Goal: Task Accomplishment & Management: Manage account settings

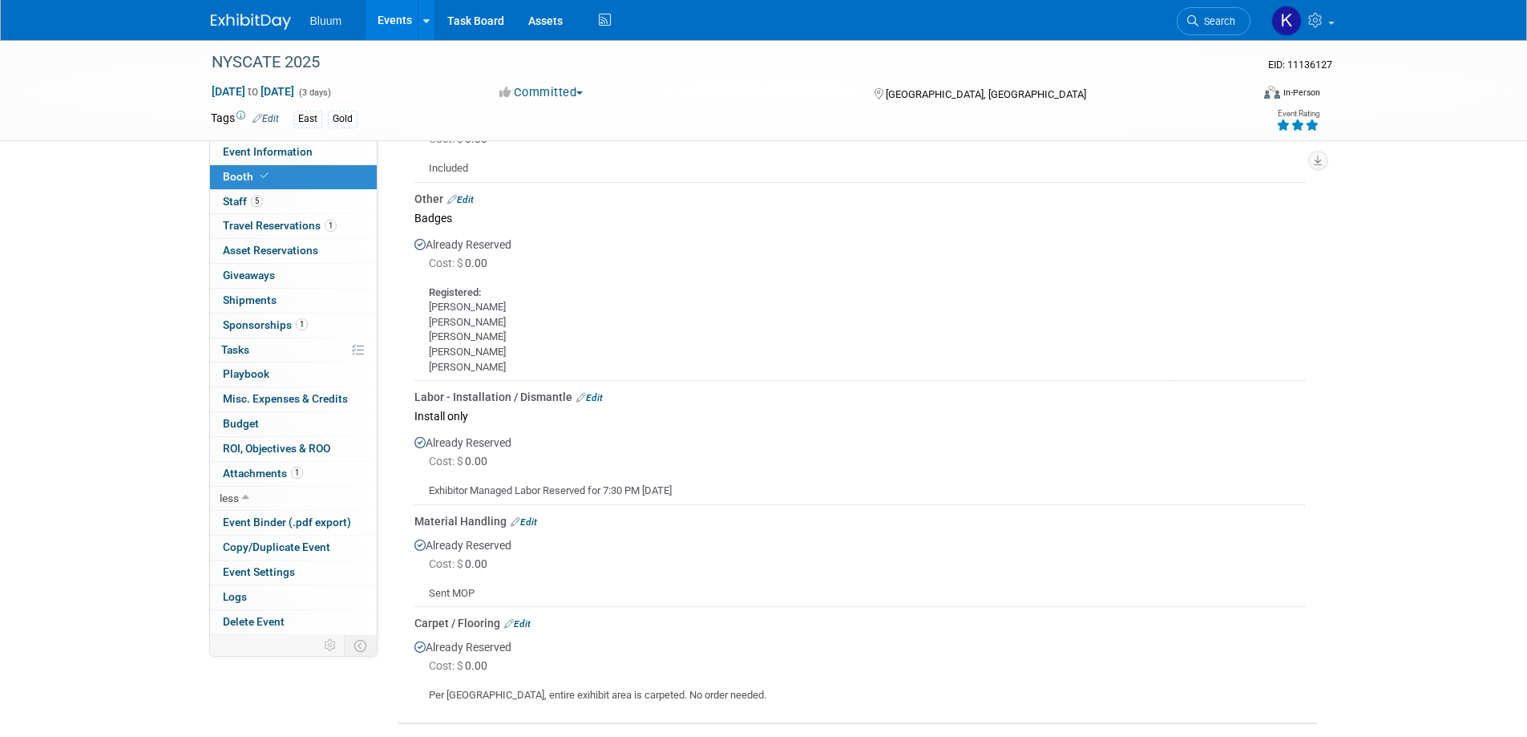
drag, startPoint x: 401, startPoint y: 14, endPoint x: 402, endPoint y: 30, distance: 15.3
click at [401, 14] on link "Events" at bounding box center [394, 20] width 59 height 40
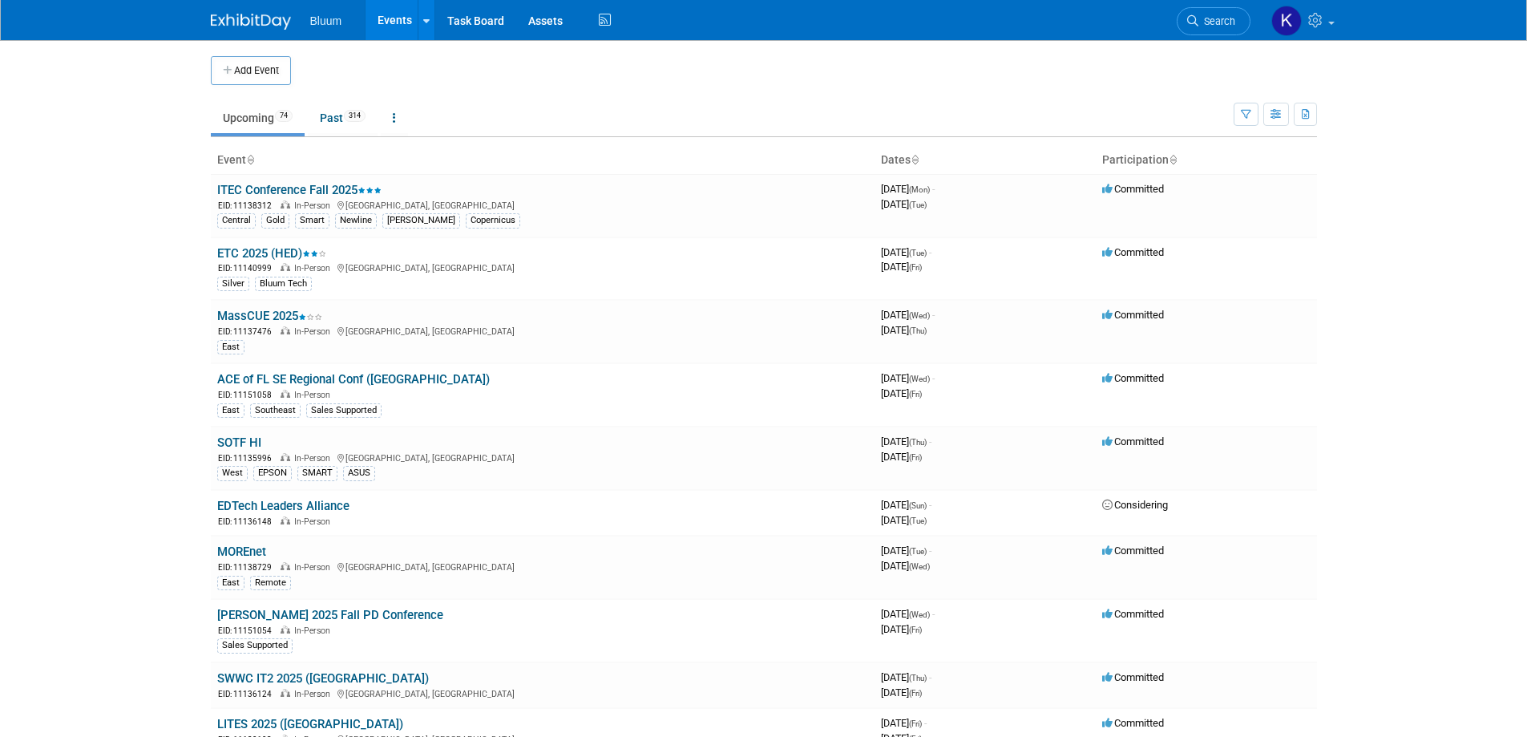
click at [124, 438] on body "Bluum Events Add Event Bulk Upload Events Shareable Event Boards Recently Viewe…" at bounding box center [763, 368] width 1527 height 737
click at [245, 310] on link "MassCUE 2025" at bounding box center [269, 316] width 105 height 14
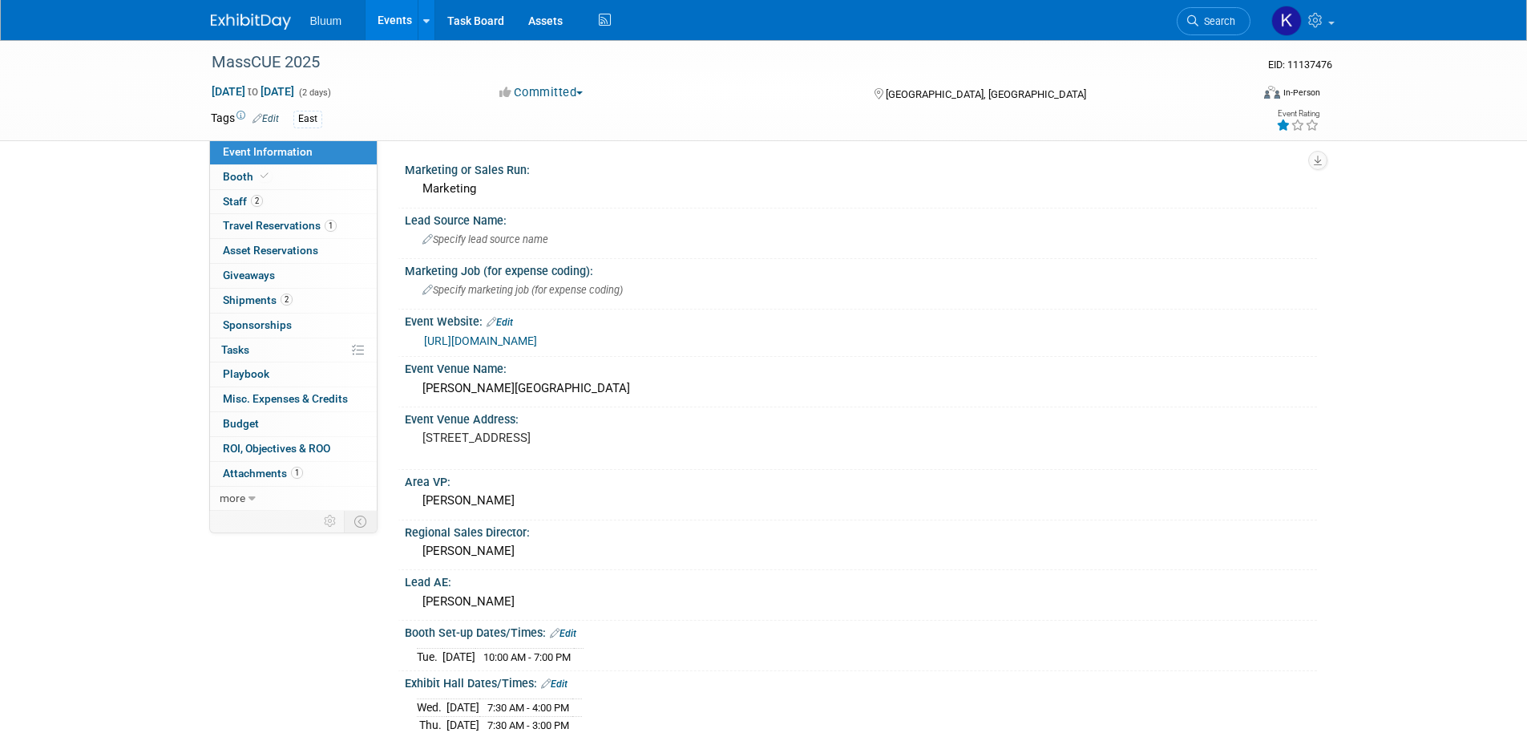
click at [319, 22] on span "Bluum" at bounding box center [326, 20] width 32 height 13
click at [386, 24] on link "Events" at bounding box center [394, 20] width 59 height 40
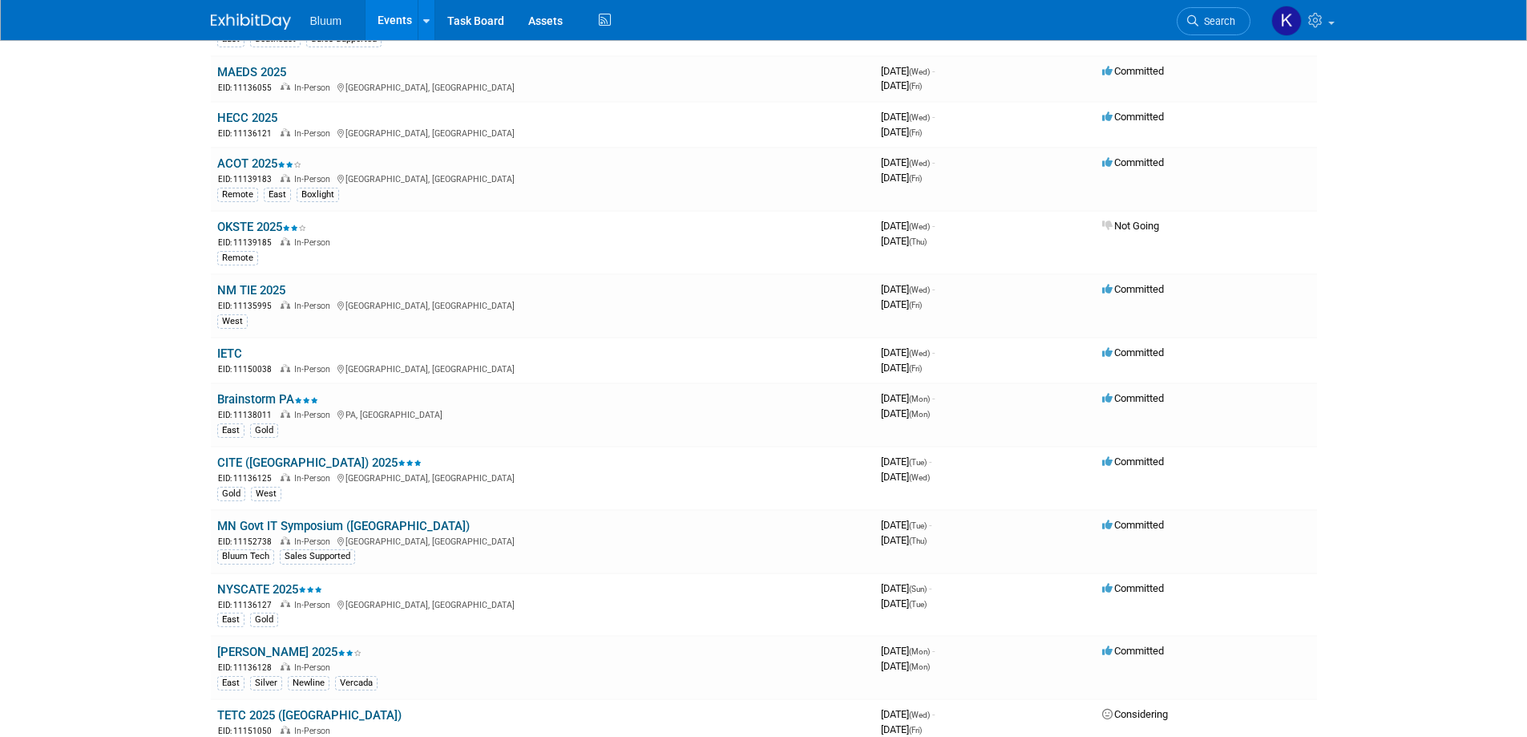
scroll to position [882, 0]
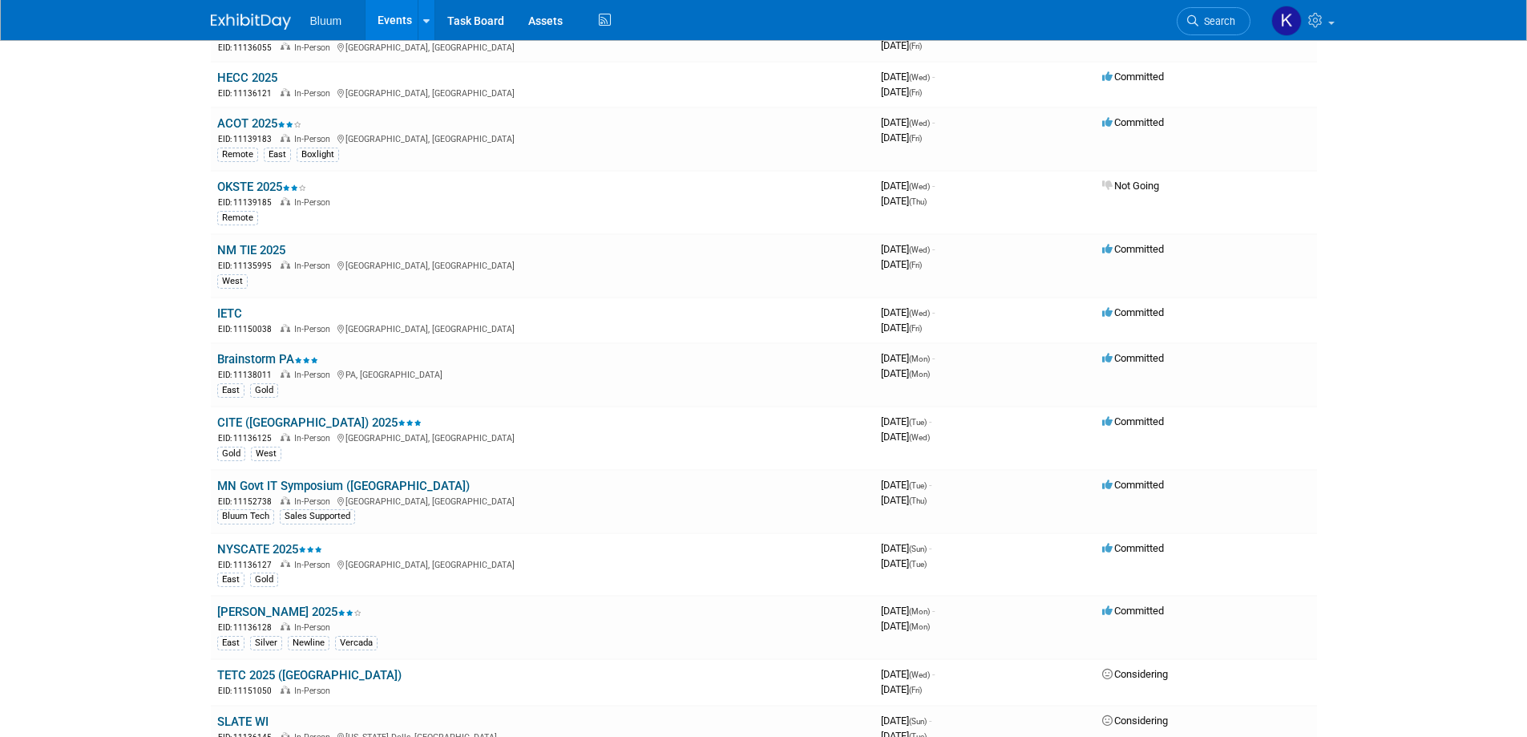
click at [252, 548] on link "NYSCATE 2025" at bounding box center [269, 549] width 105 height 14
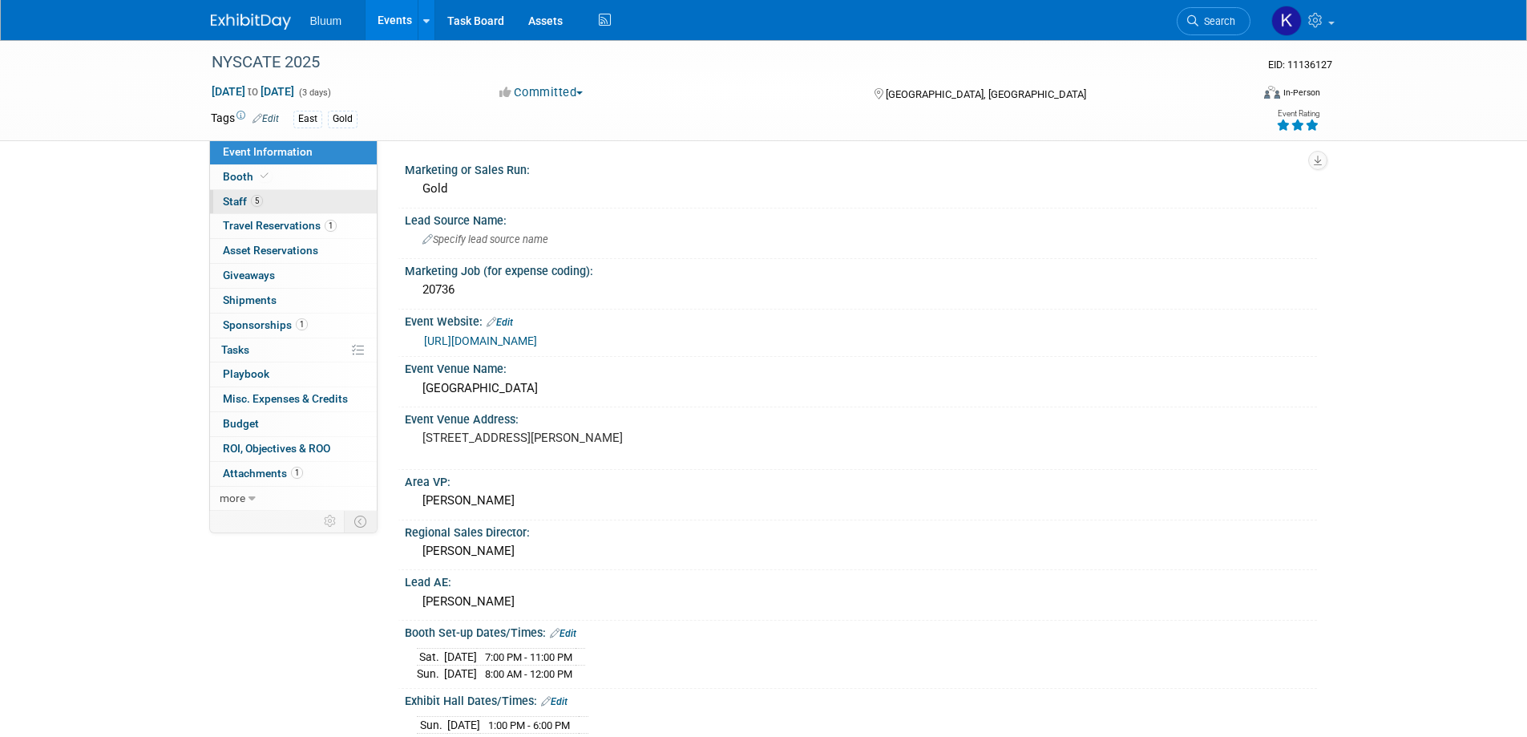
click at [244, 202] on span "Staff 5" at bounding box center [243, 201] width 40 height 13
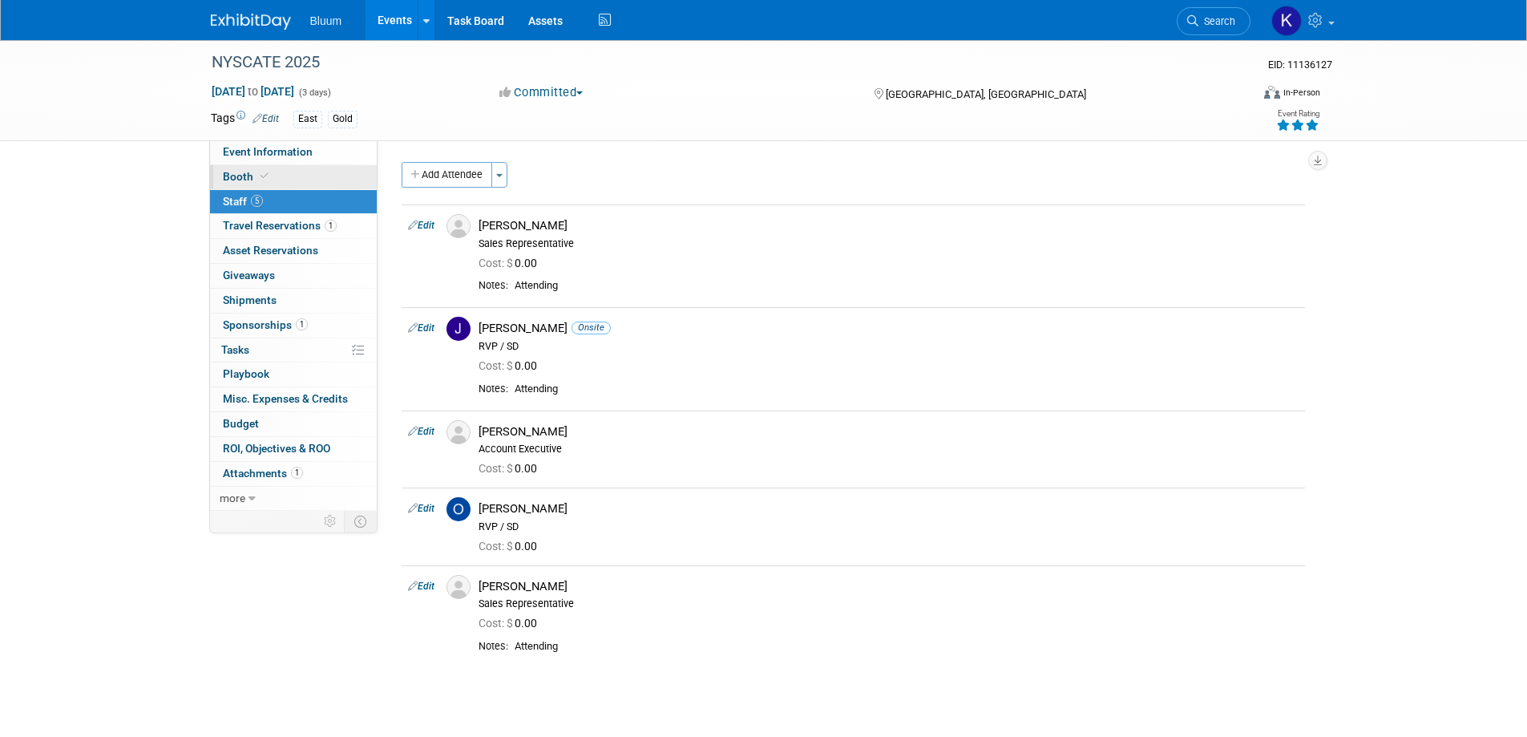
click at [245, 177] on span "Booth" at bounding box center [247, 176] width 49 height 13
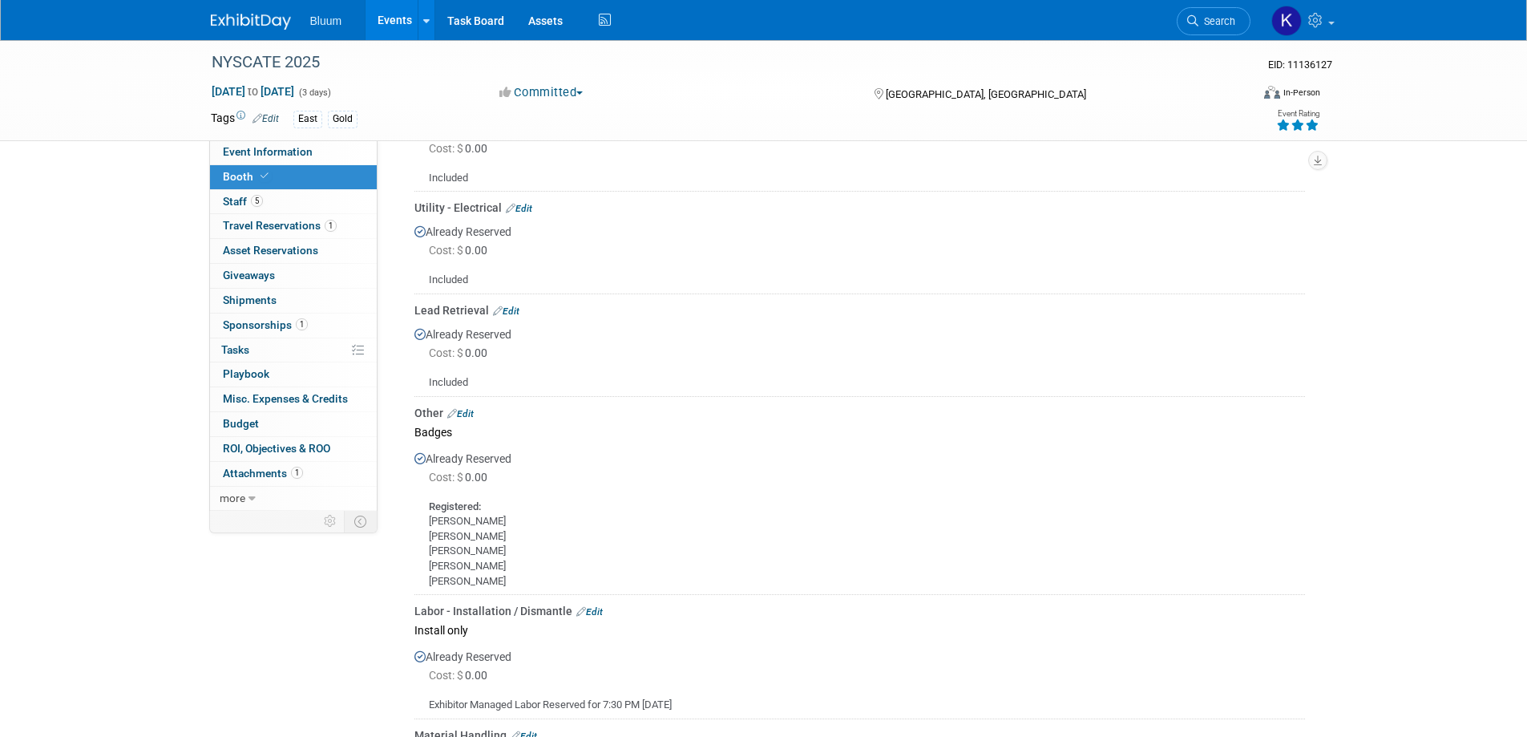
scroll to position [641, 0]
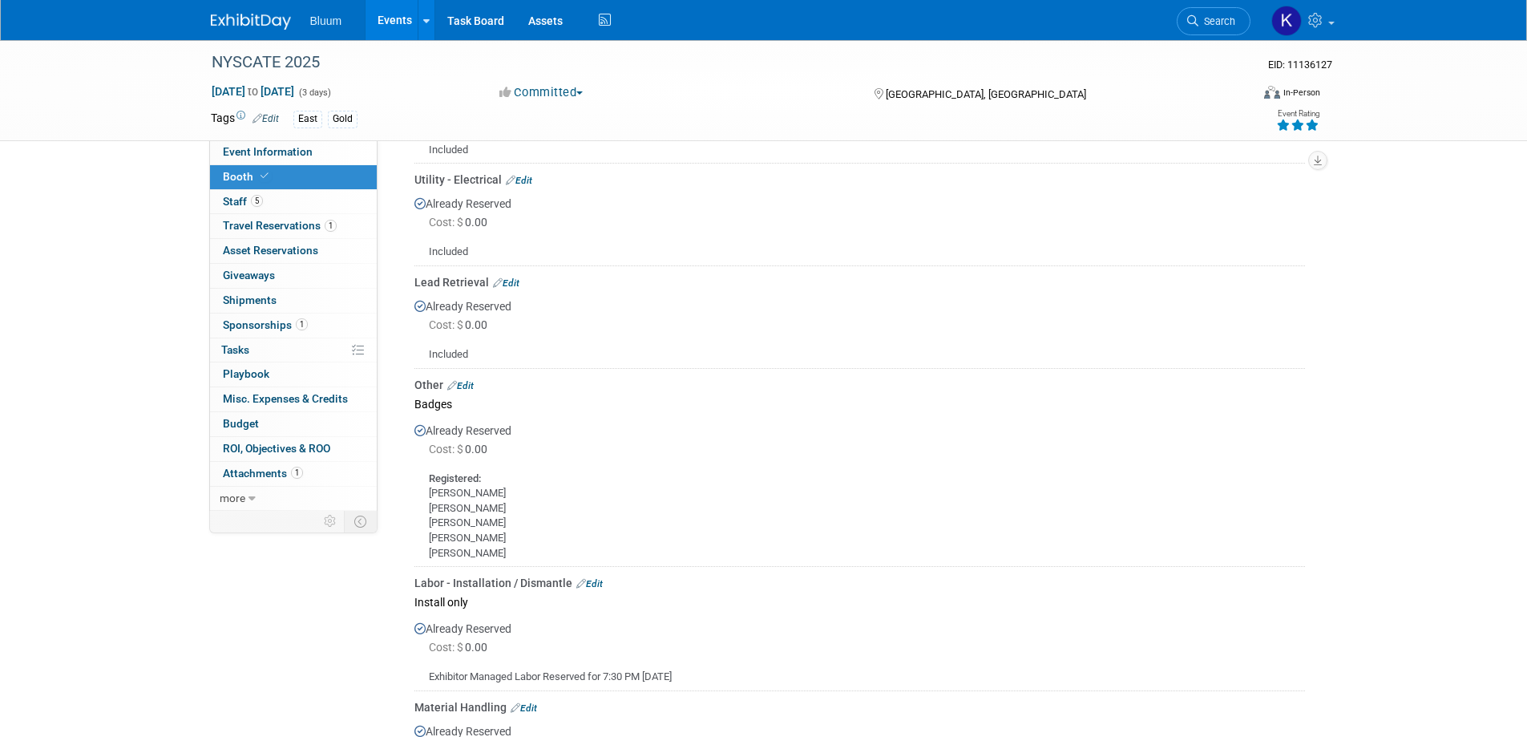
click at [503, 281] on link "Edit" at bounding box center [506, 282] width 26 height 11
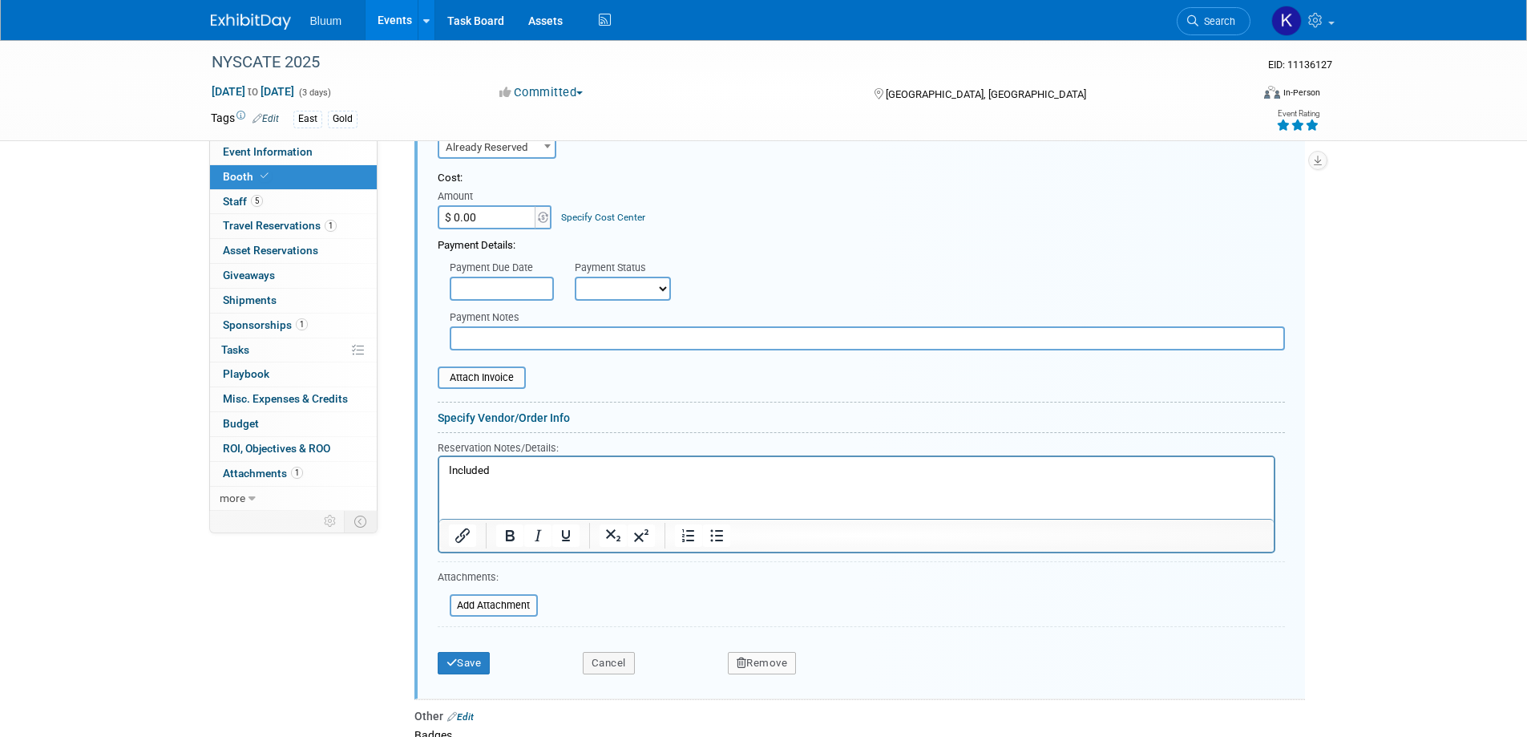
scroll to position [885, 0]
click at [483, 661] on button "Save" at bounding box center [464, 662] width 53 height 22
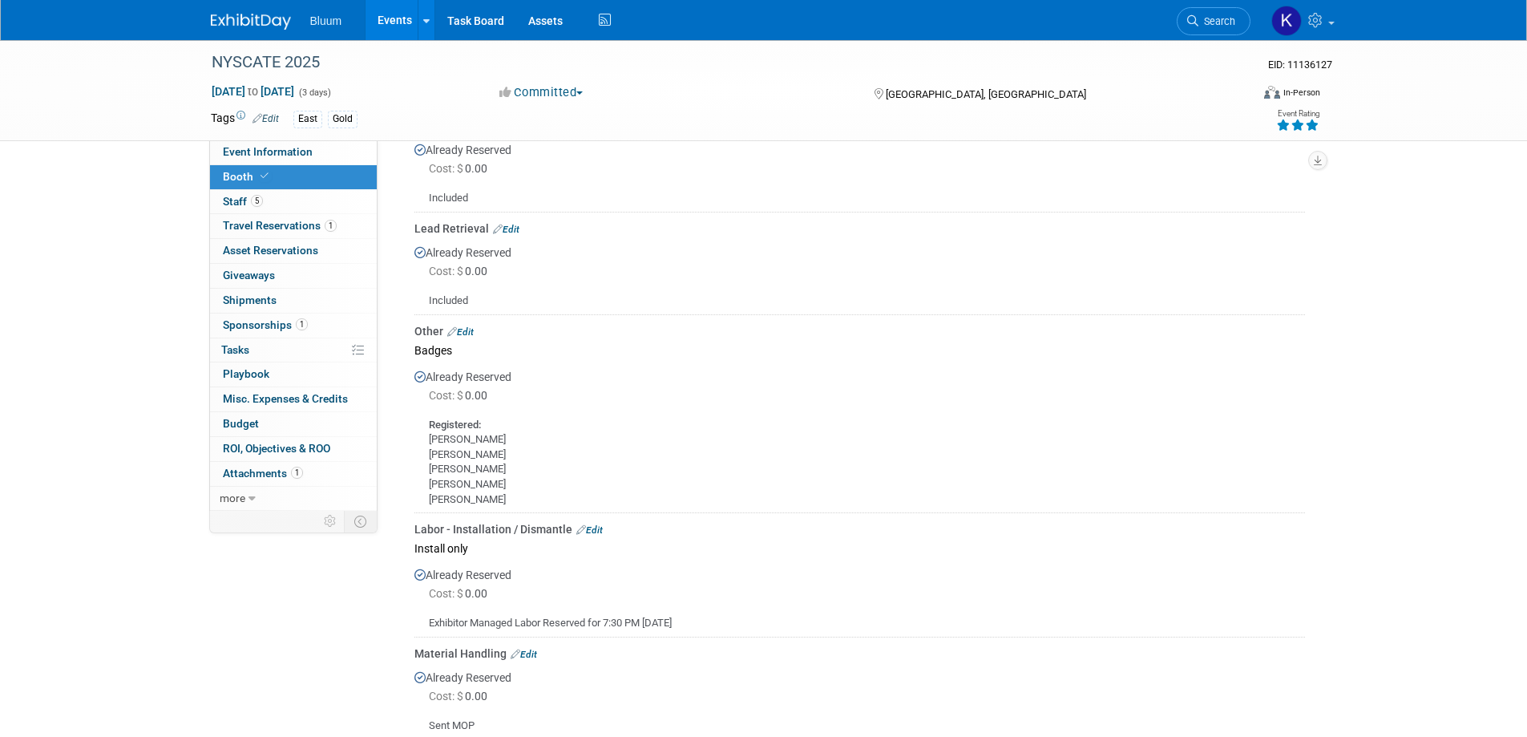
scroll to position [644, 0]
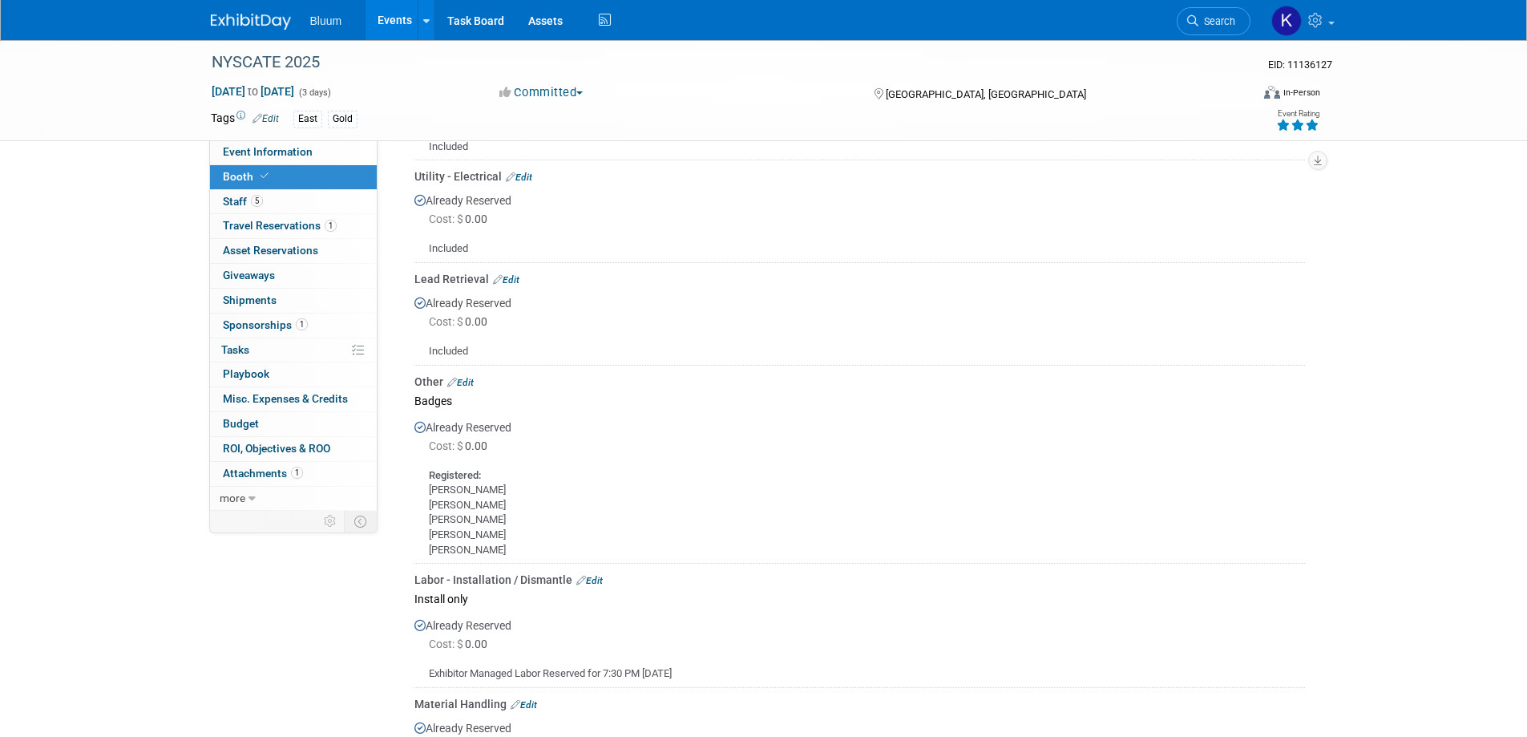
click at [508, 275] on link "Edit" at bounding box center [506, 279] width 26 height 11
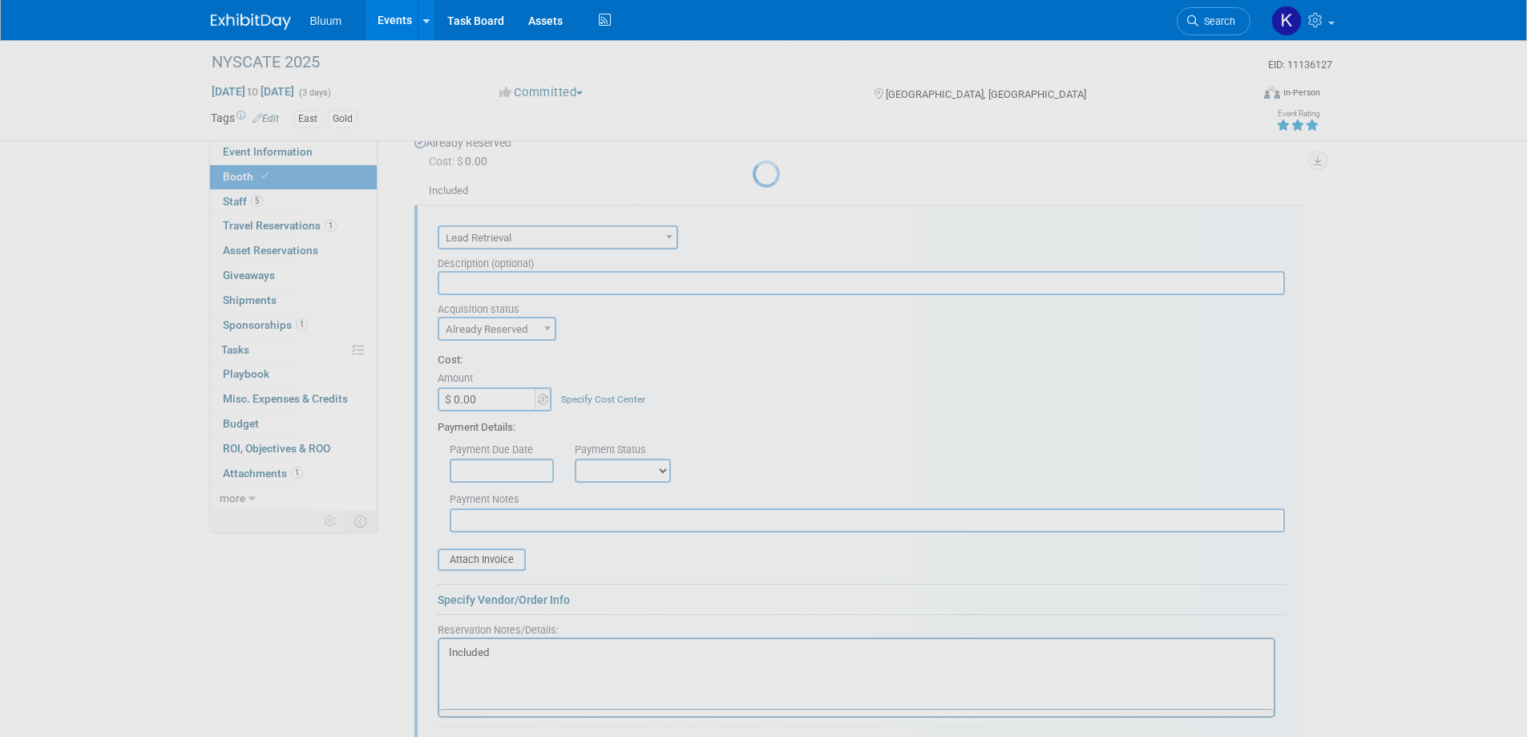
scroll to position [725, 0]
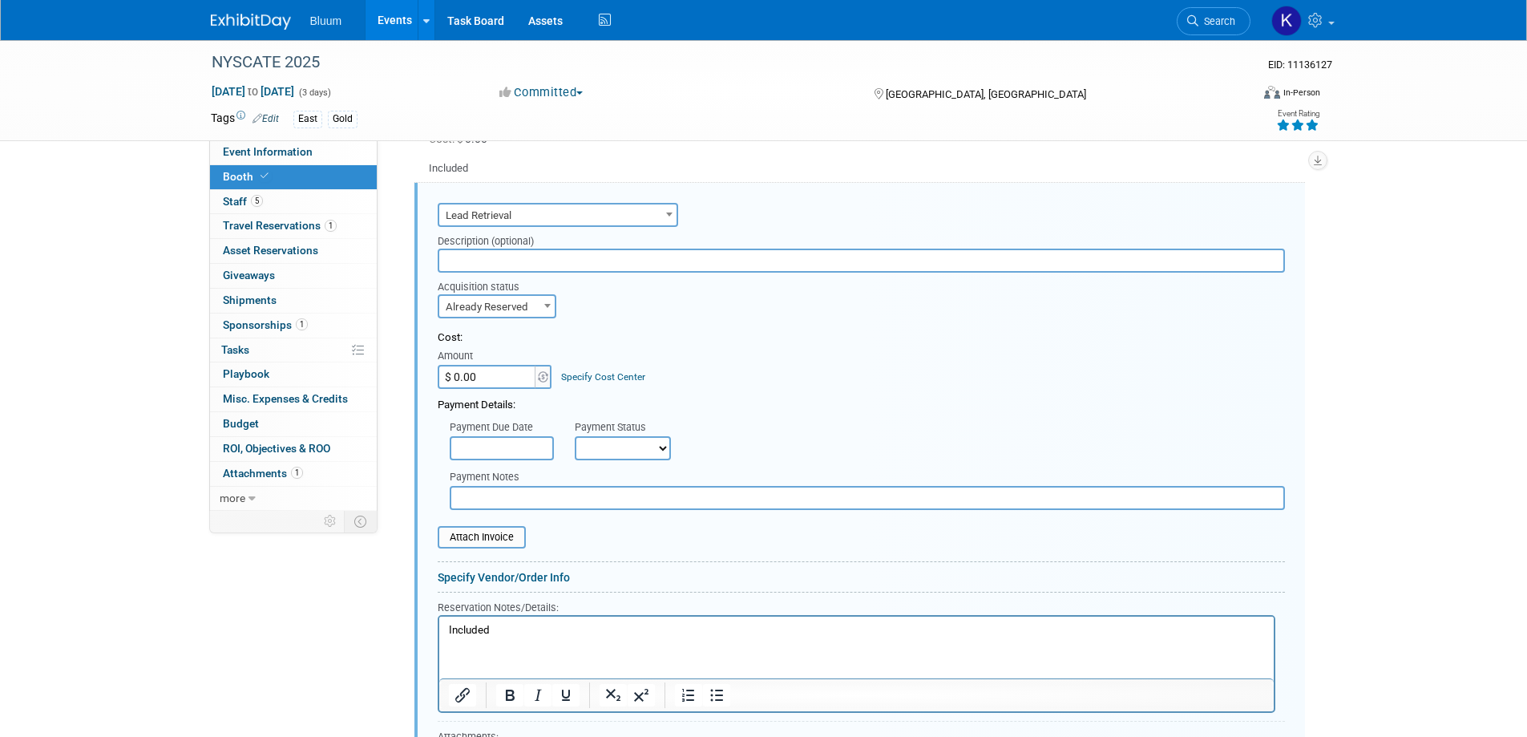
click at [479, 370] on input "$ 0.00" at bounding box center [488, 377] width 100 height 24
type input "$ 249.00"
click at [495, 620] on html "Included" at bounding box center [855, 627] width 834 height 22
drag, startPoint x: 495, startPoint y: 623, endPoint x: 386, endPoint y: 628, distance: 108.4
click at [438, 628] on html "Included" at bounding box center [855, 627] width 834 height 22
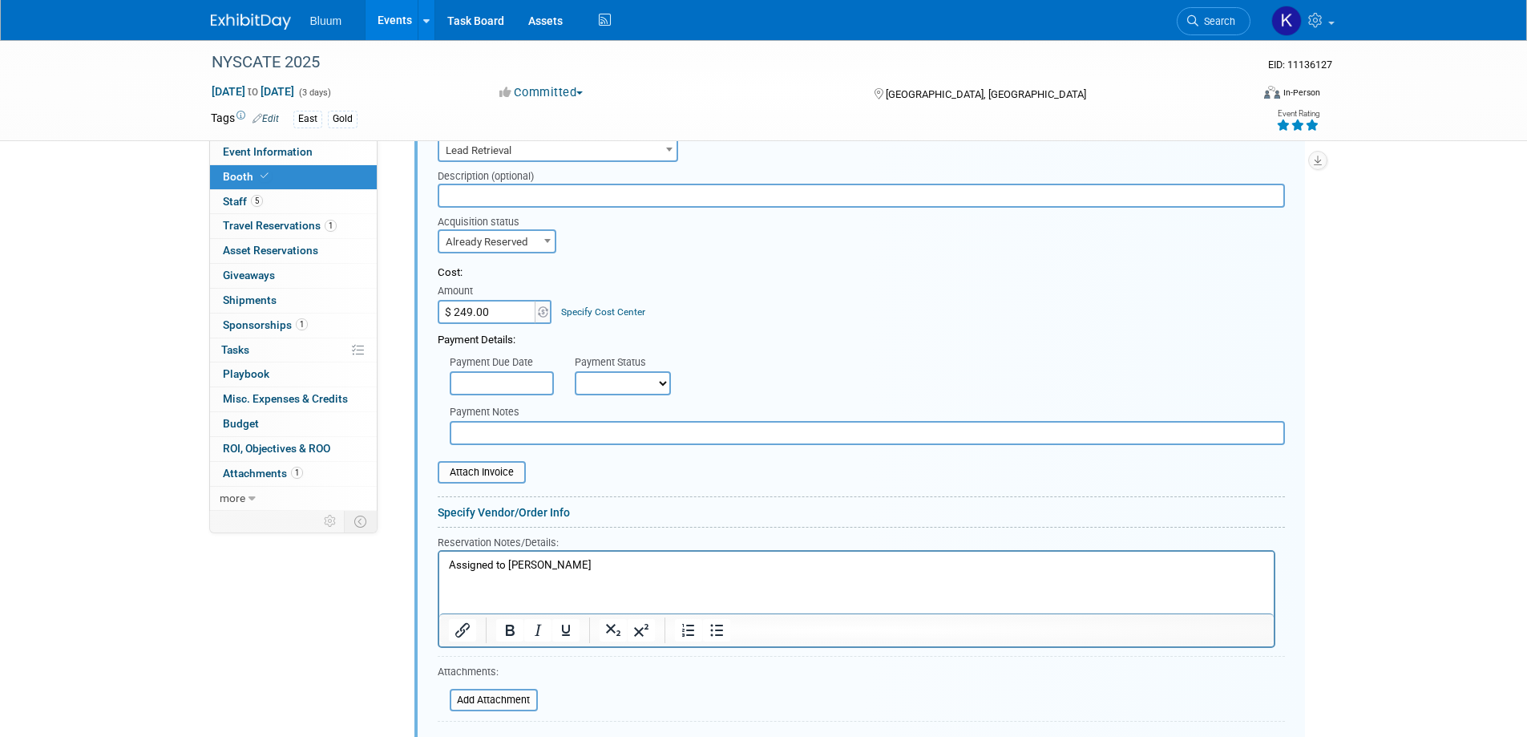
scroll to position [885, 0]
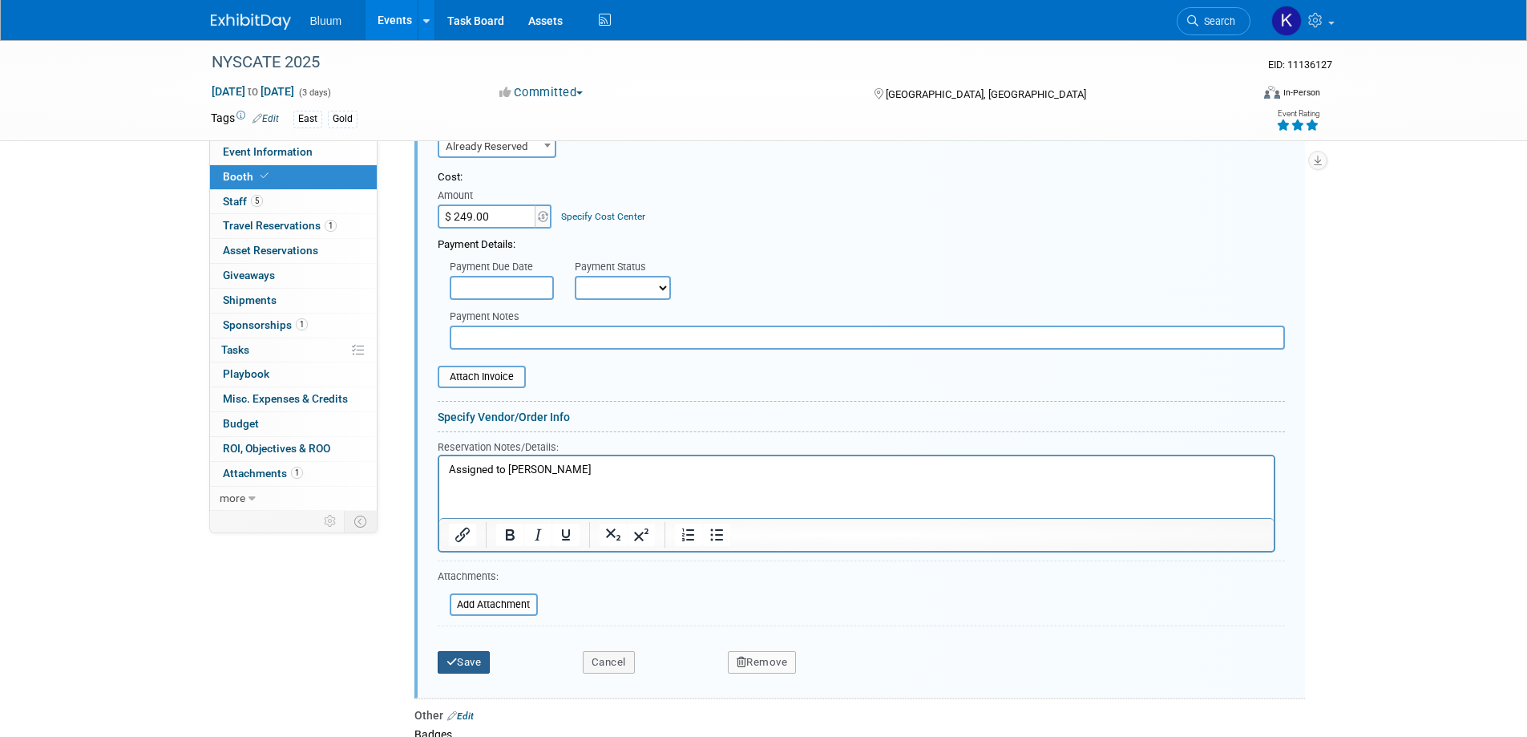
click at [477, 659] on button "Save" at bounding box center [464, 662] width 53 height 22
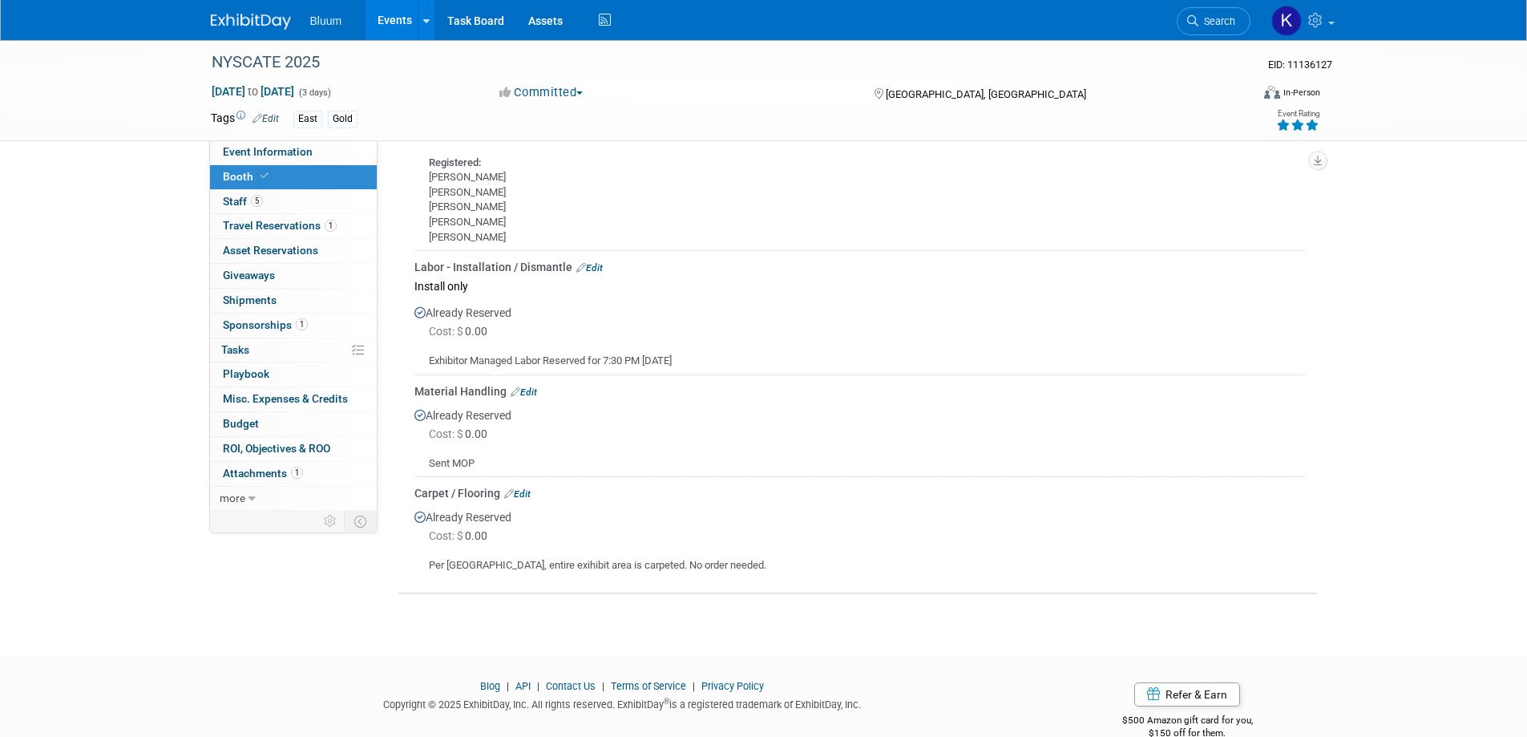
scroll to position [987, 0]
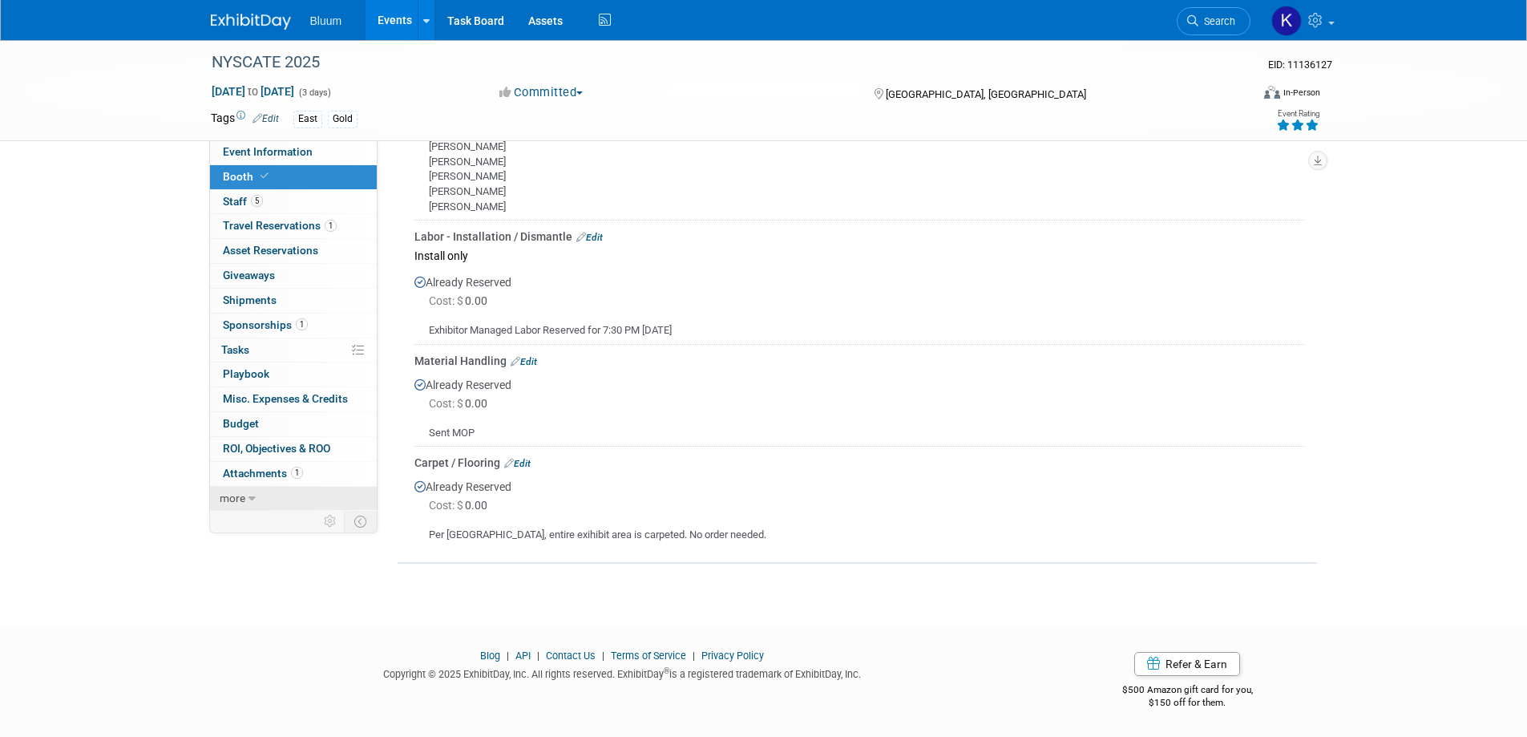
click at [256, 499] on link "more" at bounding box center [293, 499] width 167 height 24
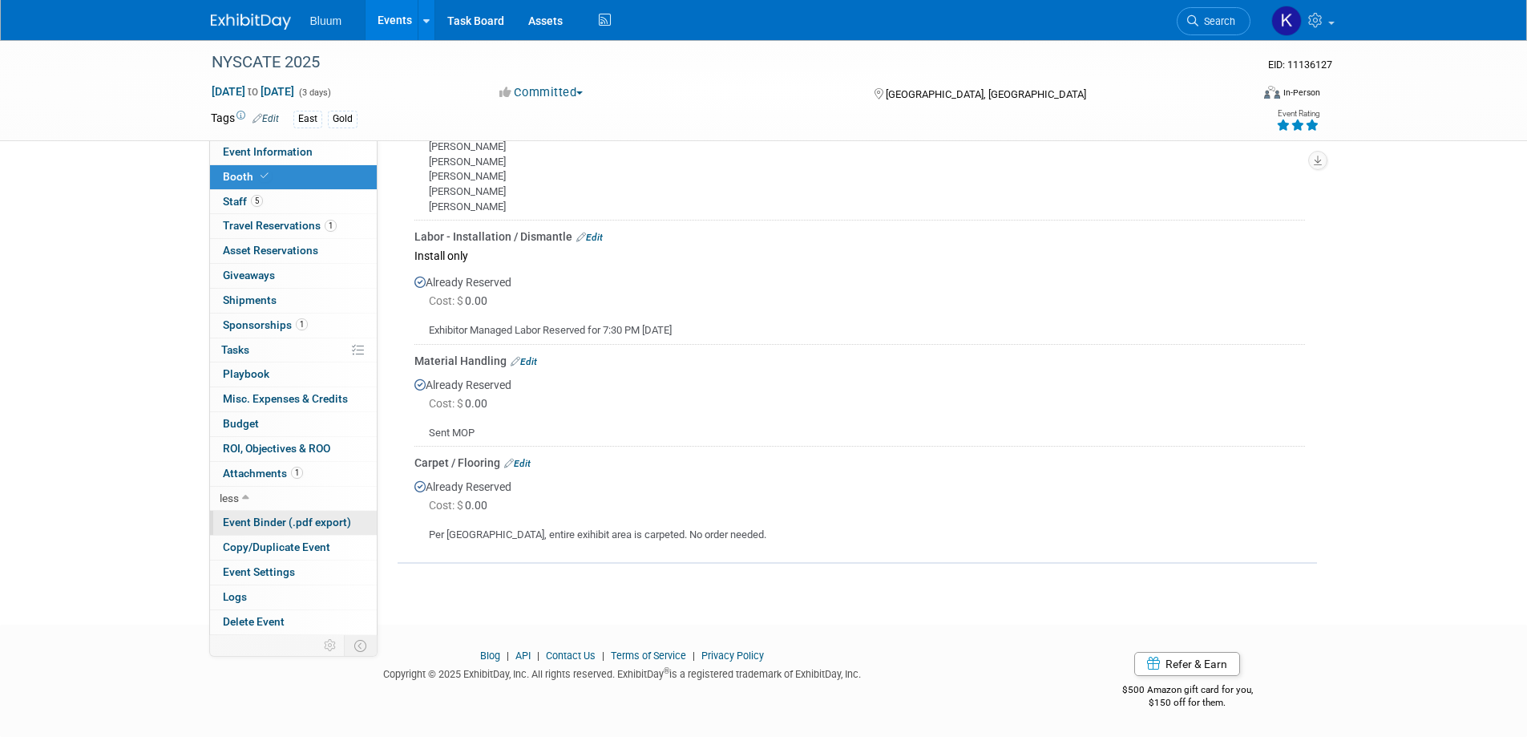
click at [284, 515] on span "Event Binder (.pdf export)" at bounding box center [287, 521] width 128 height 13
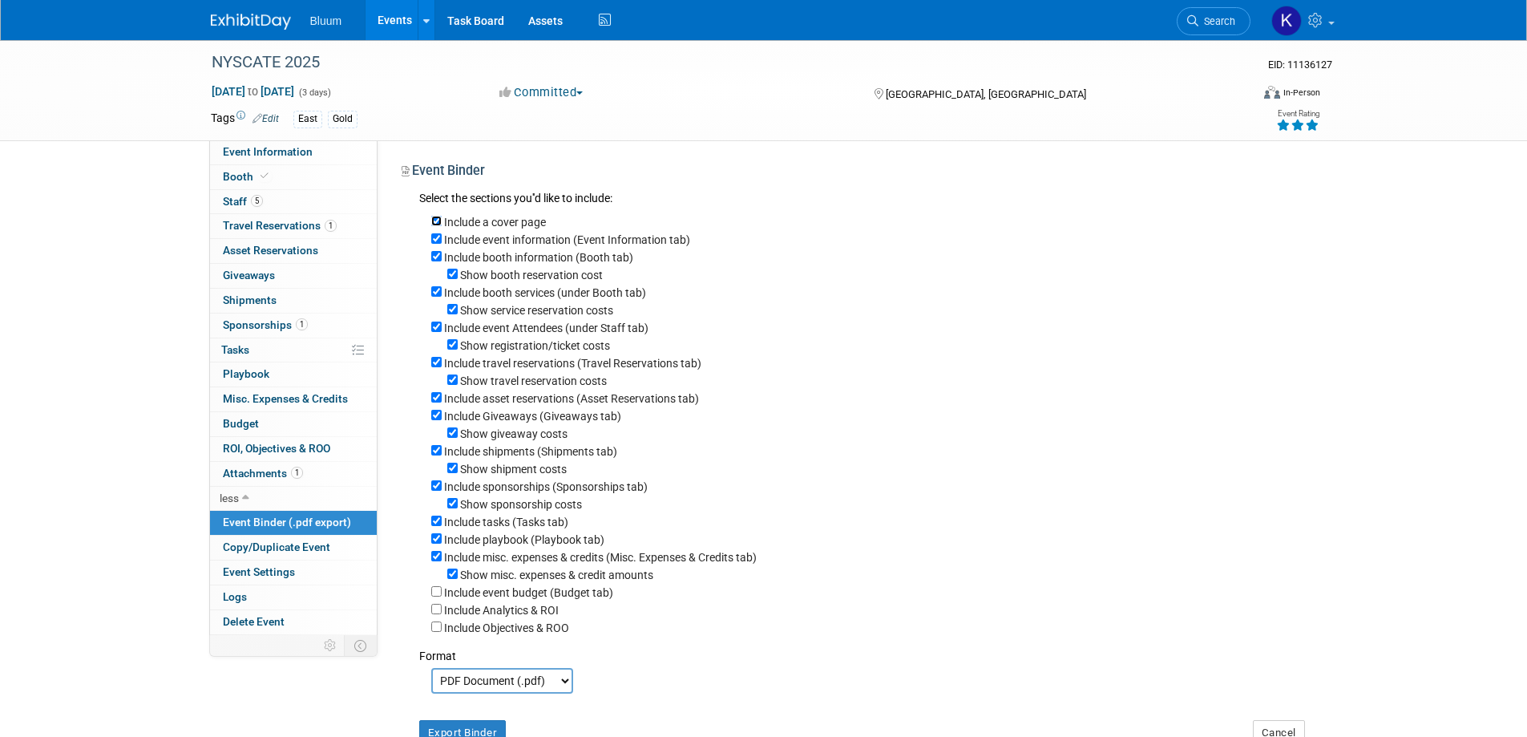
click at [436, 219] on input "Include a cover page" at bounding box center [436, 221] width 10 height 10
checkbox input "false"
click at [457, 273] on input "Show booth reservation cost" at bounding box center [452, 274] width 10 height 10
checkbox input "false"
click at [450, 308] on input "Show service reservation costs" at bounding box center [452, 309] width 10 height 10
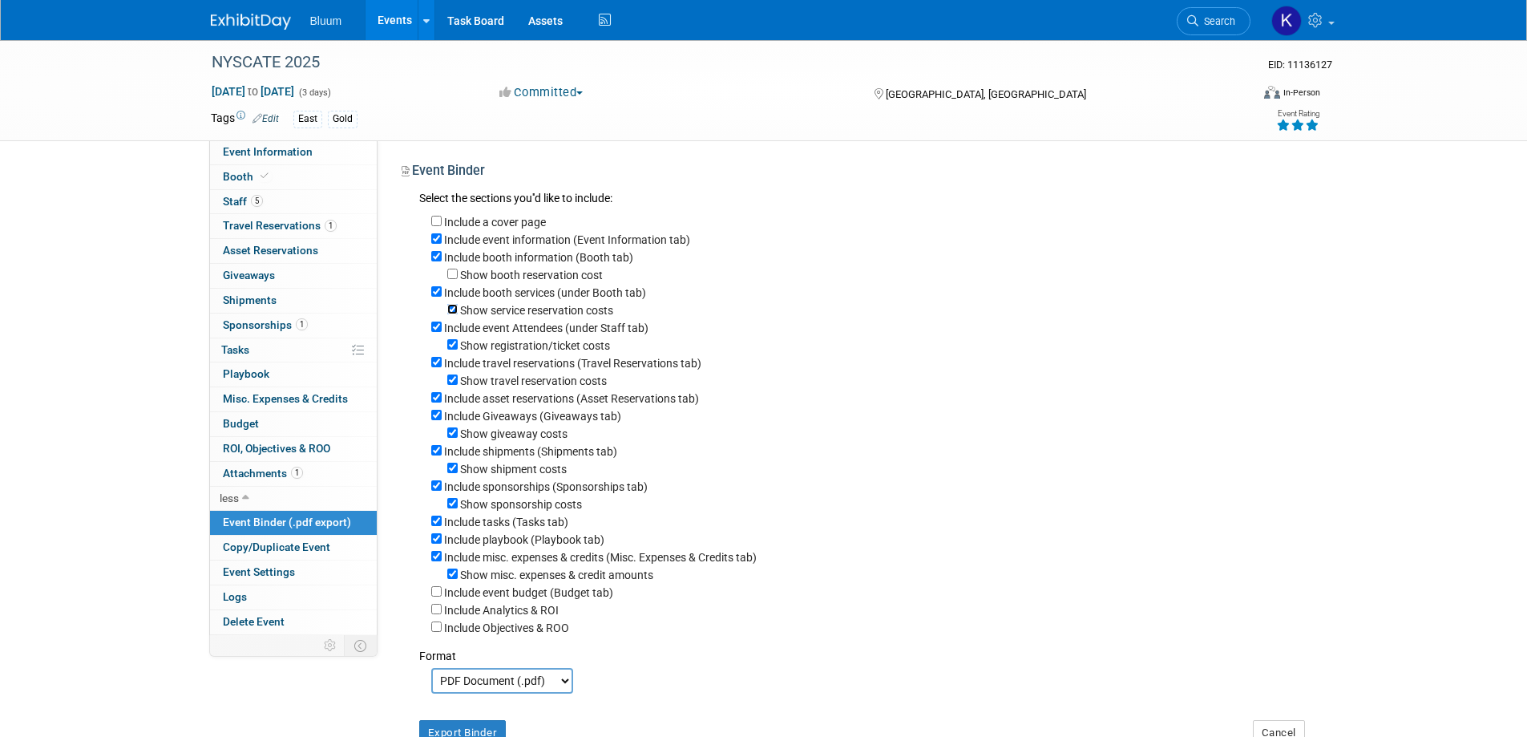
checkbox input "false"
click at [453, 349] on input "Show registration/ticket costs" at bounding box center [452, 344] width 10 height 10
checkbox input "false"
click at [449, 382] on input "Show travel reservation costs" at bounding box center [452, 379] width 10 height 10
checkbox input "false"
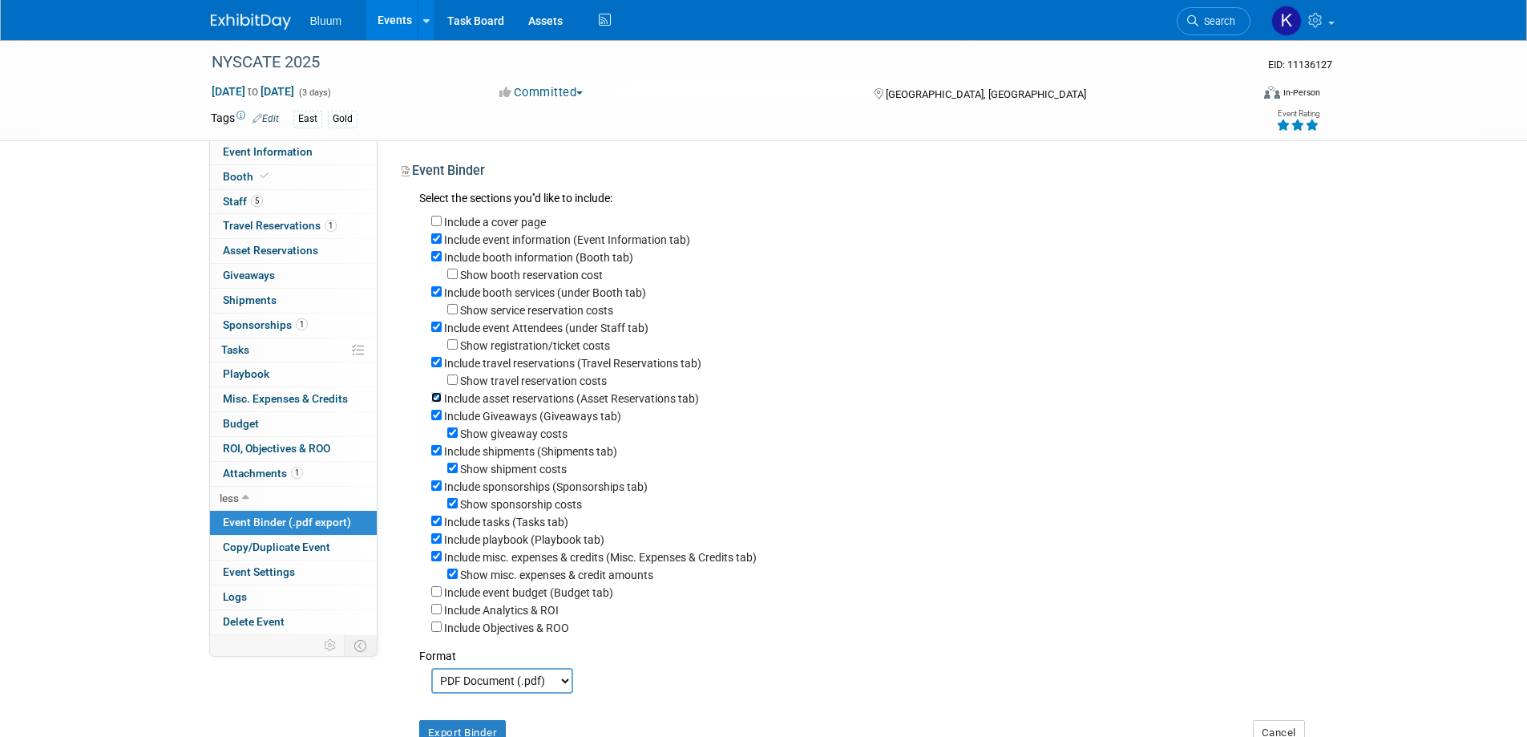
click at [433, 401] on input "Include asset reservations (Asset Reservations tab)" at bounding box center [436, 397] width 10 height 10
checkbox input "false"
click at [435, 420] on input "Include Giveaways (Giveaways tab)" at bounding box center [436, 415] width 10 height 10
checkbox input "false"
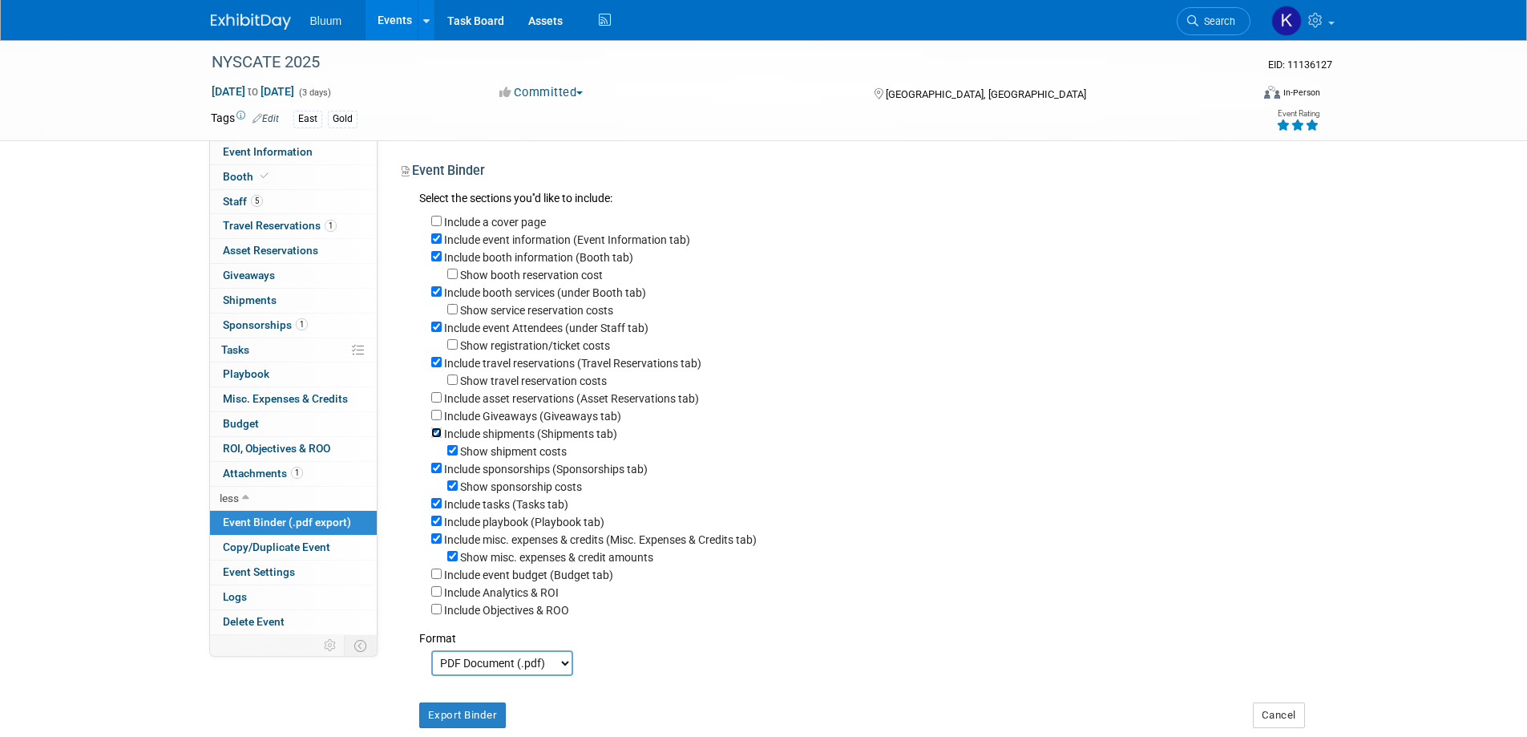
click at [431, 438] on input "Include shipments (Shipments tab)" at bounding box center [436, 432] width 10 height 10
checkbox input "false"
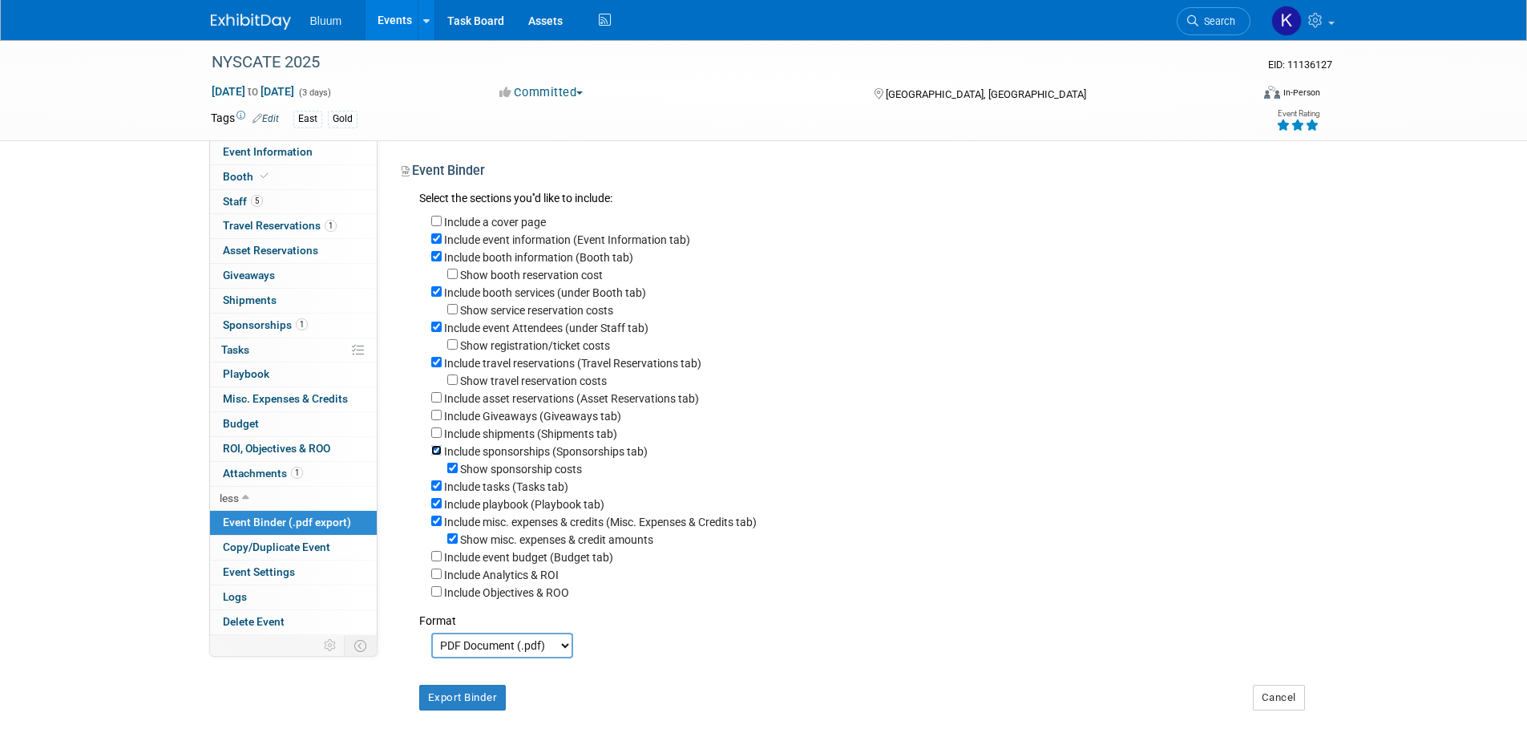
click at [438, 455] on input "Include sponsorships (Sponsorships tab)" at bounding box center [436, 450] width 10 height 10
checkbox input "false"
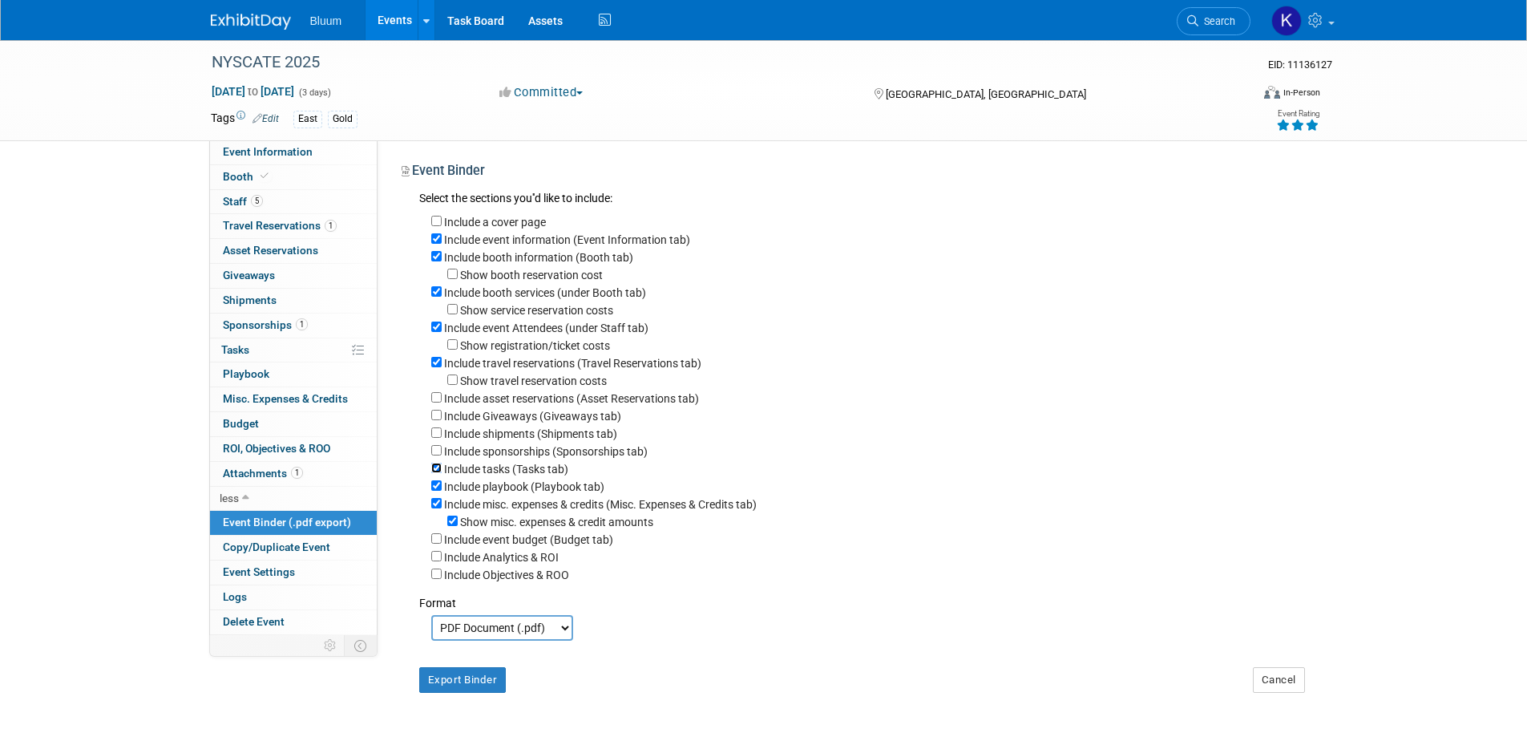
click at [438, 473] on input "Include tasks (Tasks tab)" at bounding box center [436, 467] width 10 height 10
checkbox input "false"
click at [429, 493] on div "Include a cover page Include event information (Event Information tab) Include …" at bounding box center [862, 395] width 886 height 374
click at [440, 507] on div "Include misc. expenses & credits (Misc. Expenses & Credits tab)" at bounding box center [868, 504] width 874 height 18
click at [434, 491] on div "Include playbook (Playbook tab)" at bounding box center [868, 486] width 874 height 18
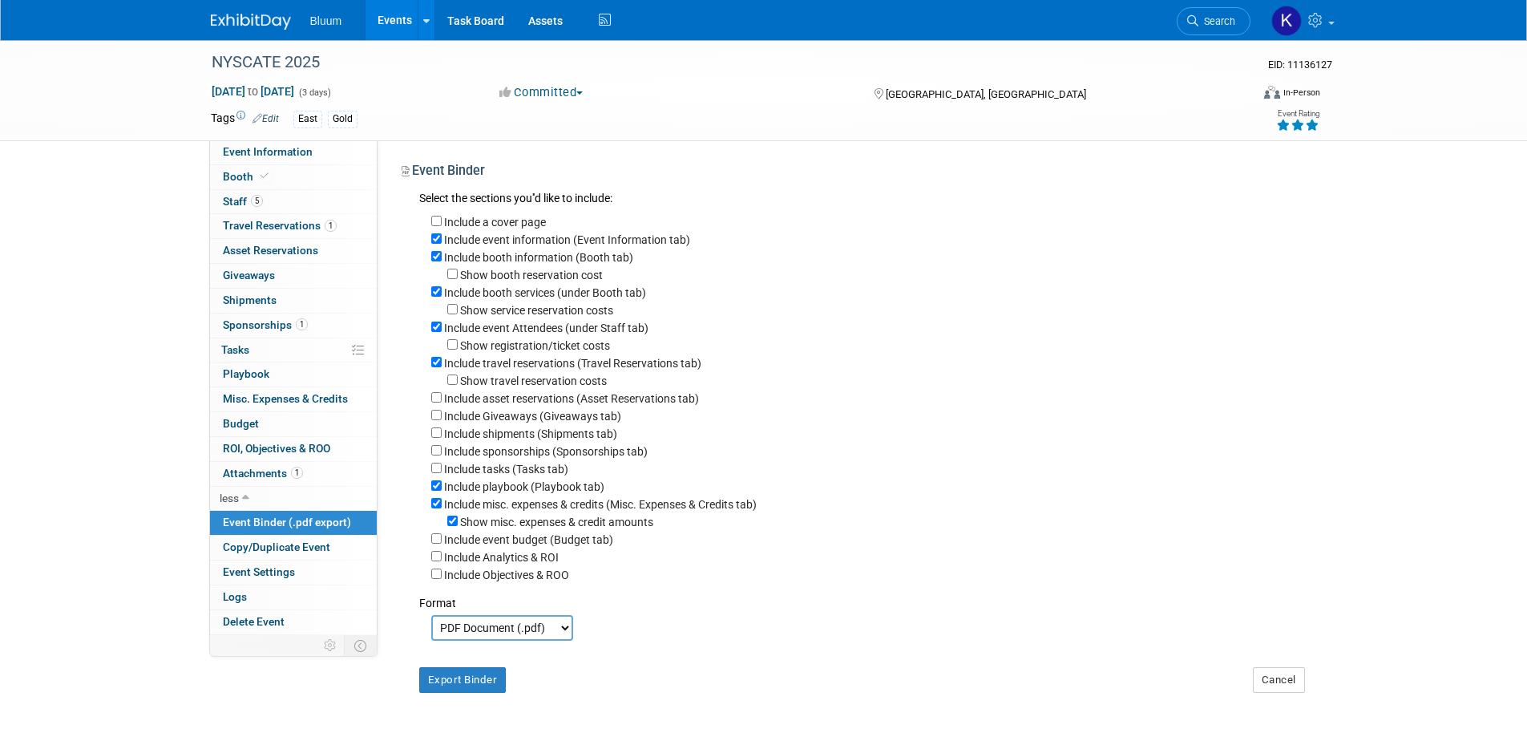
click at [429, 512] on div "Include a cover page Include event information (Event Information tab) Include …" at bounding box center [862, 395] width 886 height 374
click at [432, 491] on input "Include playbook (Playbook tab)" at bounding box center [436, 485] width 10 height 10
checkbox input "false"
click at [438, 508] on input "Include misc. expenses & credits (Misc. Expenses & Credits tab)" at bounding box center [436, 503] width 10 height 10
checkbox input "false"
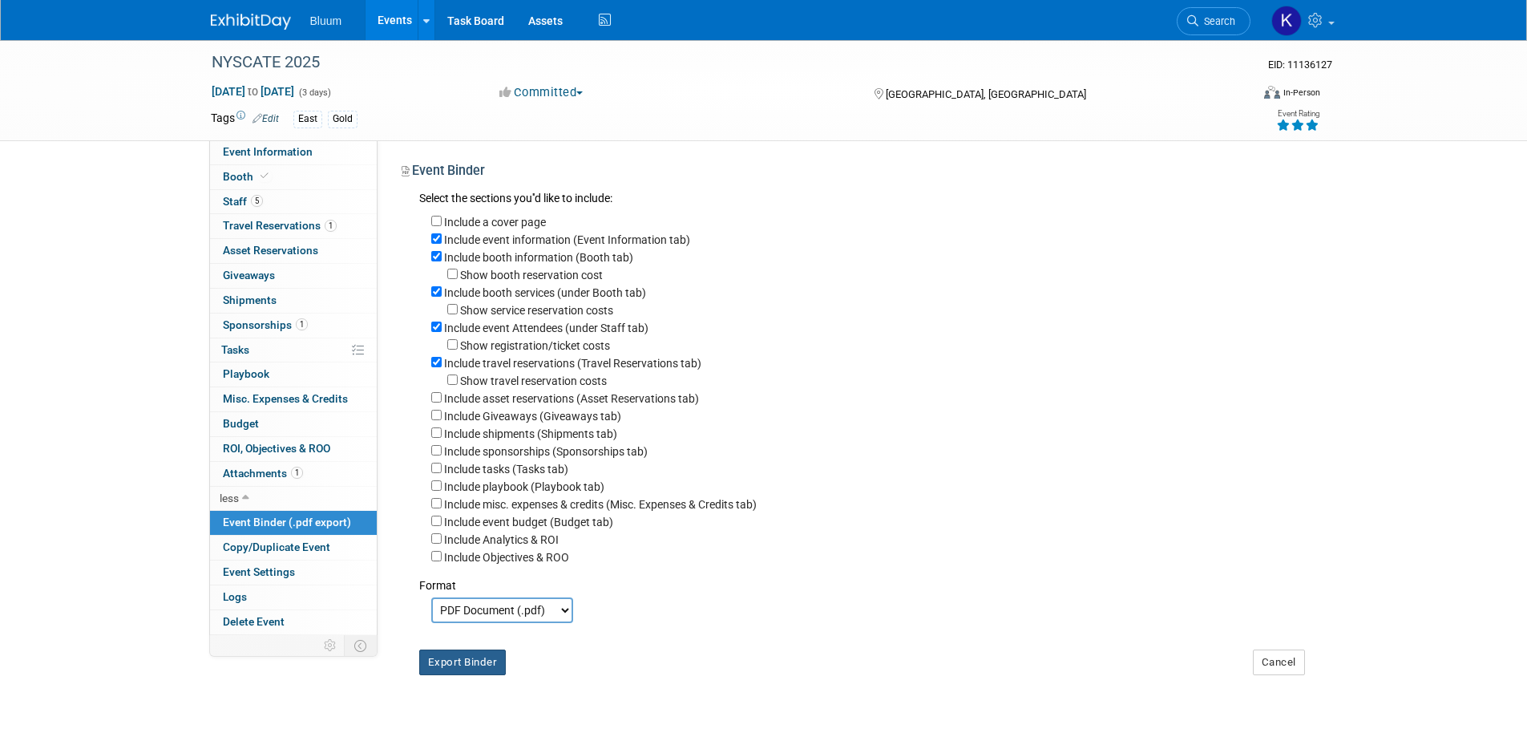
click at [460, 675] on button "Export Binder" at bounding box center [462, 662] width 87 height 26
click at [273, 146] on span "Event Information" at bounding box center [268, 151] width 90 height 13
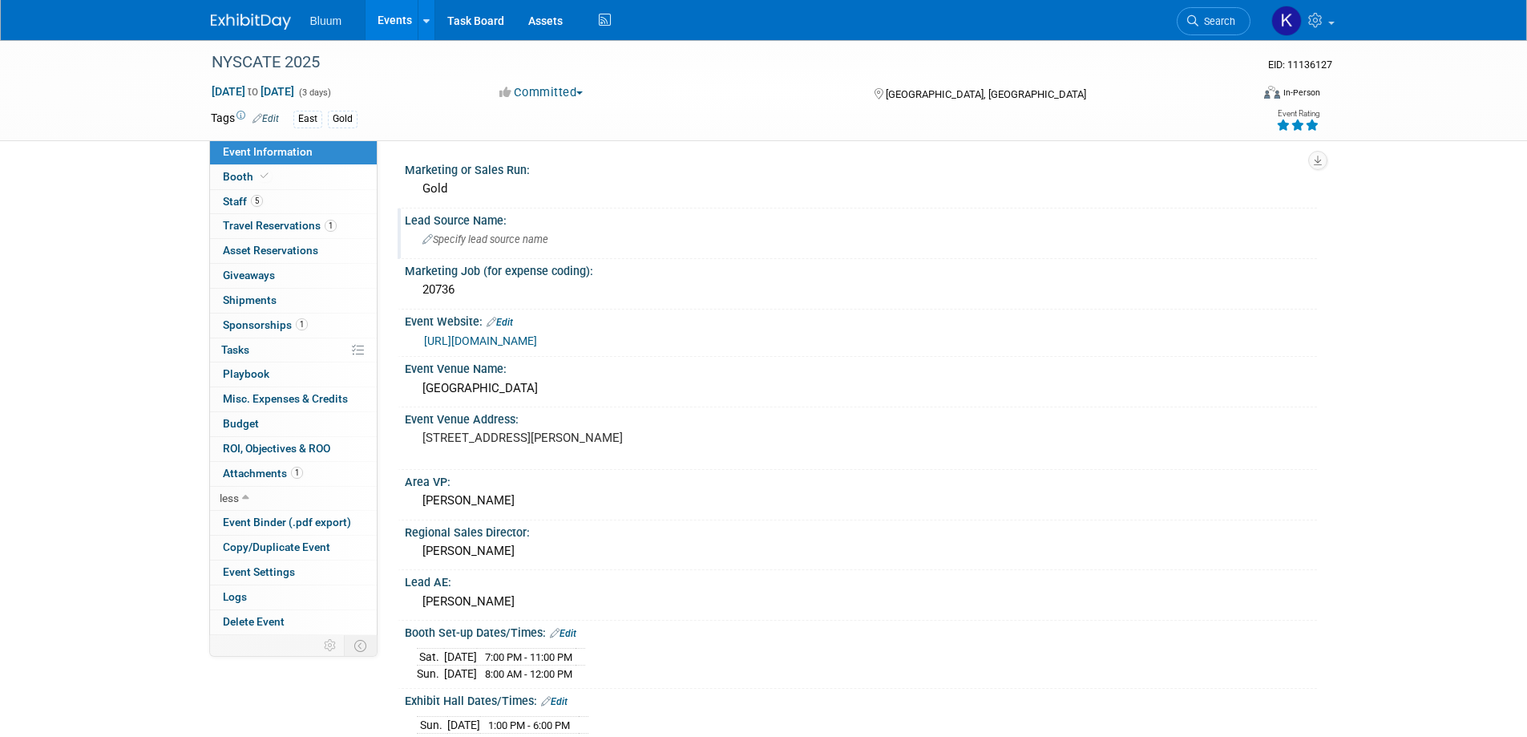
click at [488, 240] on span "Specify lead source name" at bounding box center [485, 239] width 126 height 12
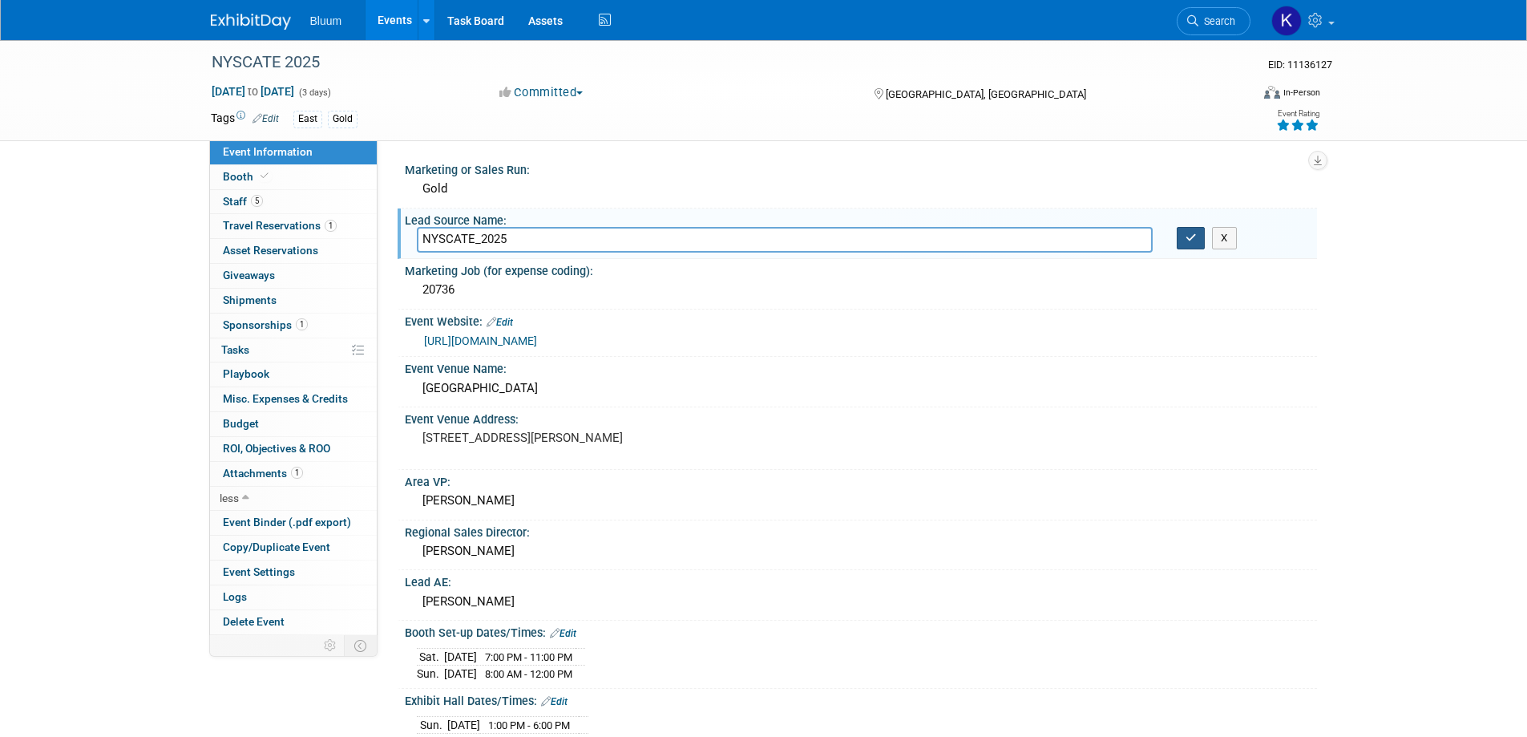
type input "NYSCATE_2025"
click at [1187, 232] on icon "button" at bounding box center [1190, 237] width 11 height 10
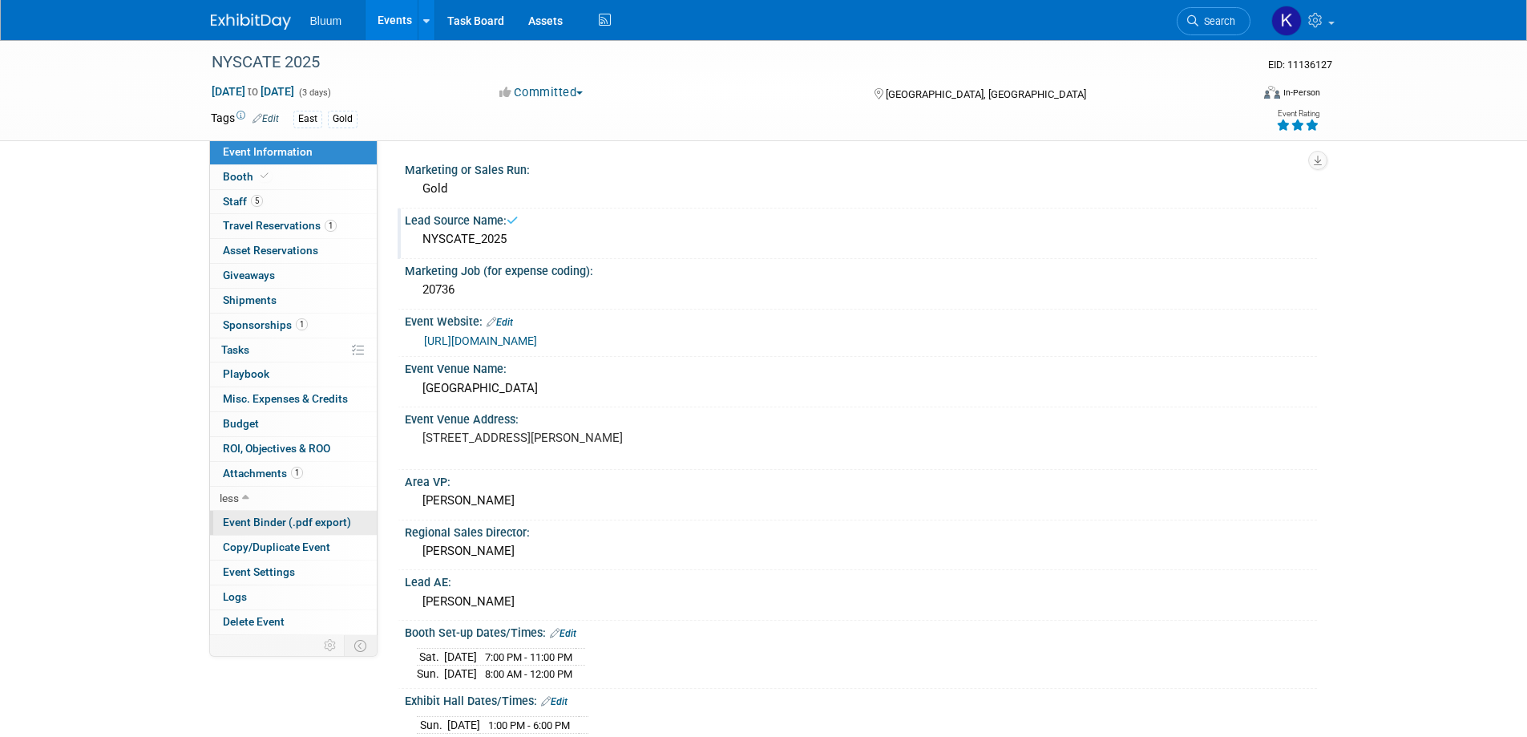
click at [264, 523] on span "Event Binder (.pdf export)" at bounding box center [287, 521] width 128 height 13
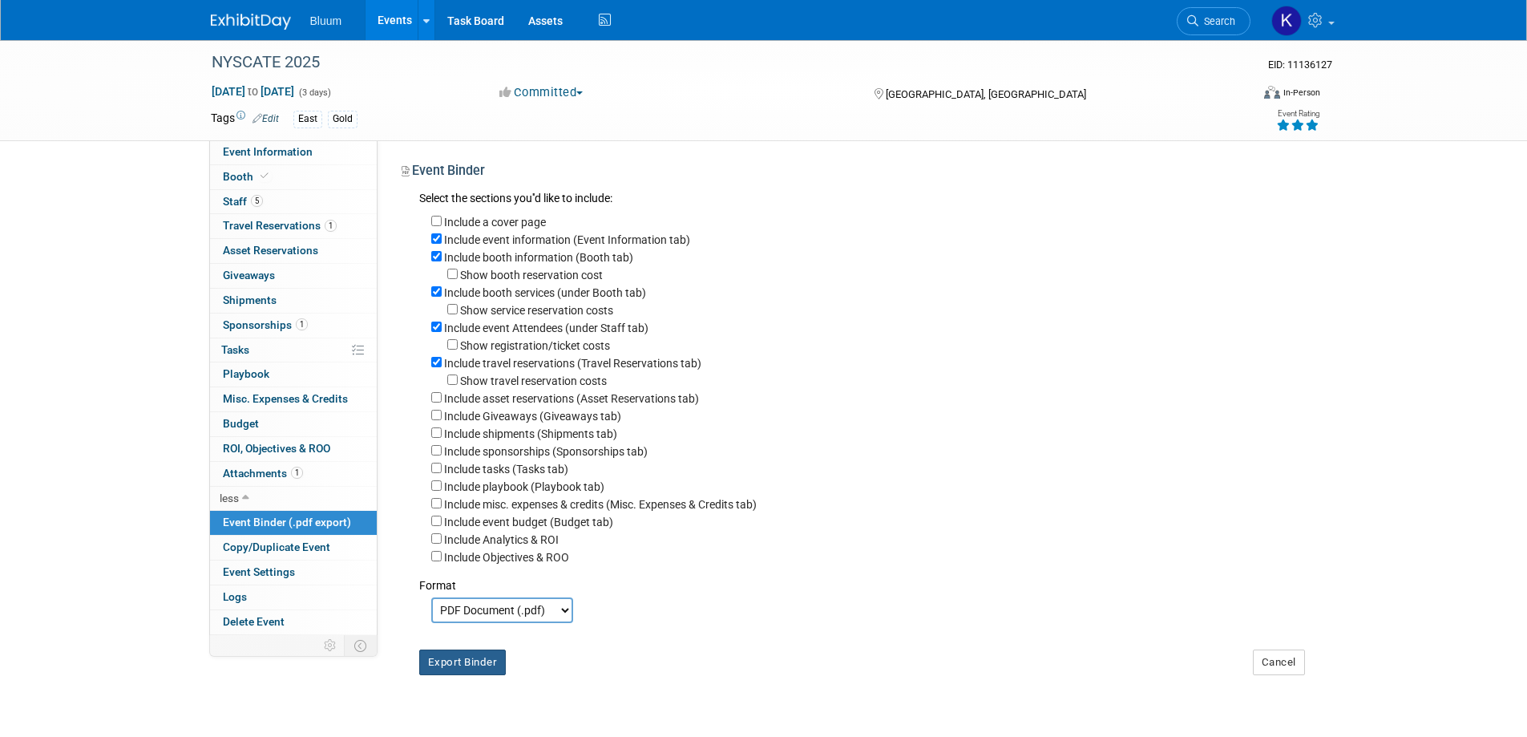
click at [451, 675] on button "Export Binder" at bounding box center [462, 662] width 87 height 26
